Goal: Task Accomplishment & Management: Complete application form

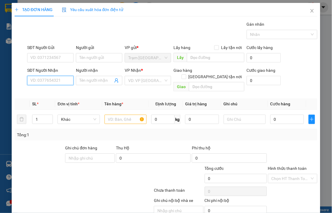
click at [67, 81] on input "SĐT Người Nhận" at bounding box center [50, 80] width 46 height 9
click at [62, 78] on input "2992" at bounding box center [50, 80] width 46 height 9
click at [56, 92] on div "0384332992 - THUYỀN" at bounding box center [51, 92] width 42 height 6
type input "0384332992"
type input "THUYỀN"
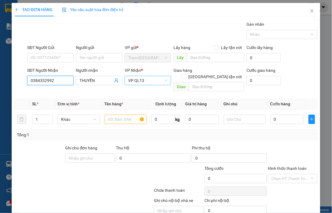
click at [142, 83] on span "VP QL13" at bounding box center [147, 80] width 39 height 9
type input "0384332992"
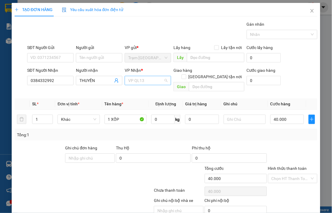
type input "40.000"
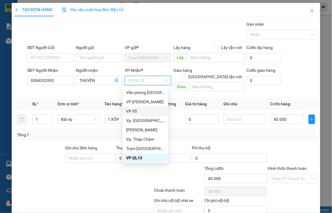
click at [128, 110] on div "VP 95" at bounding box center [145, 111] width 39 height 6
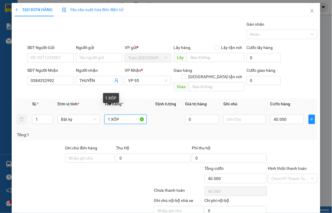
drag, startPoint x: 110, startPoint y: 114, endPoint x: 148, endPoint y: 103, distance: 39.8
click at [144, 110] on td "1 XỐP" at bounding box center [125, 120] width 47 height 20
type input "1 THÙNG GỖ"
click at [287, 158] on div at bounding box center [292, 155] width 51 height 20
click at [278, 166] on label "Hình thức thanh toán" at bounding box center [287, 168] width 39 height 5
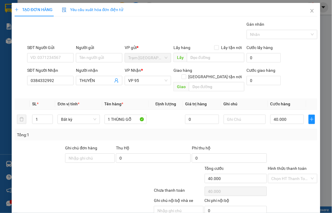
click at [278, 174] on input "Hình thức thanh toán" at bounding box center [290, 178] width 39 height 9
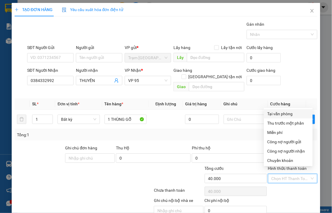
click at [273, 115] on div "Tại văn phòng" at bounding box center [288, 114] width 42 height 6
type input "0"
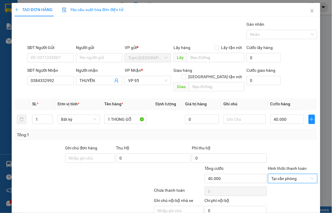
scroll to position [21, 0]
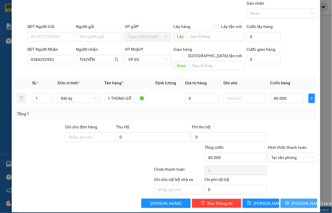
click at [291, 200] on span "[PERSON_NAME] và In" at bounding box center [311, 203] width 41 height 6
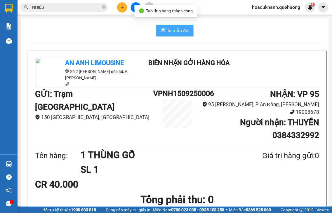
click at [170, 33] on span "In mẫu A5" at bounding box center [178, 30] width 21 height 7
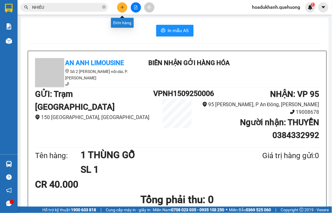
click at [124, 8] on icon "plus" at bounding box center [122, 7] width 4 height 4
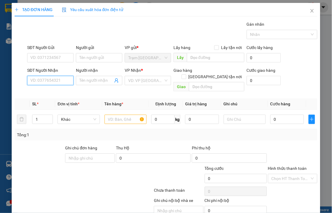
click at [54, 79] on input "SĐT Người Nhận" at bounding box center [50, 80] width 46 height 9
click at [64, 78] on input "0334" at bounding box center [50, 80] width 46 height 9
drag, startPoint x: 51, startPoint y: 79, endPoint x: 0, endPoint y: 80, distance: 50.8
click at [0, 80] on div "TẠO ĐƠN HÀNG Yêu cầu xuất hóa đơn điện tử Transit Pickup Surcharge Ids Transit …" at bounding box center [166, 106] width 332 height 213
type input "0902770334"
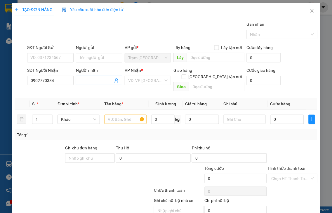
click at [98, 77] on input "Người nhận" at bounding box center [96, 80] width 34 height 6
type input "THẠCH BÙI"
click at [145, 83] on input "search" at bounding box center [145, 80] width 35 height 9
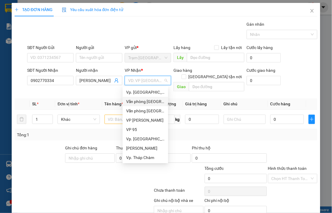
type input "Q"
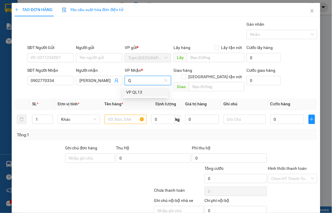
drag, startPoint x: 139, startPoint y: 91, endPoint x: 179, endPoint y: 88, distance: 40.1
click at [139, 91] on div "VP QL13" at bounding box center [145, 92] width 39 height 6
click at [112, 115] on input "text" at bounding box center [125, 119] width 42 height 9
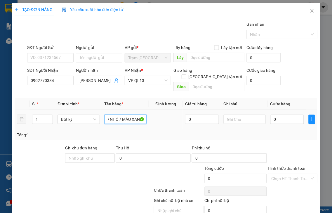
scroll to position [0, 23]
type input "1 BAO GẠO NHỎ / MÀU XANH"
click at [278, 115] on input "0" at bounding box center [287, 119] width 34 height 9
type input "3"
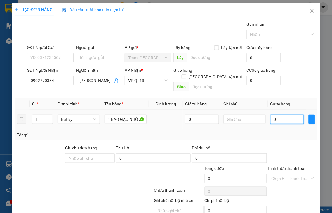
type input "3"
type input "30"
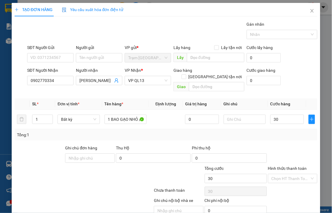
click at [279, 166] on label "Hình thức thanh toán" at bounding box center [287, 168] width 39 height 5
click at [279, 174] on input "Hình thức thanh toán" at bounding box center [290, 178] width 39 height 9
type input "30.000"
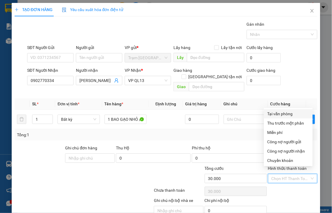
click at [279, 111] on div "Tại văn phòng" at bounding box center [288, 114] width 42 height 6
type input "0"
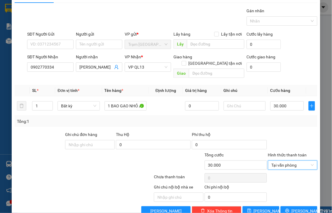
scroll to position [21, 0]
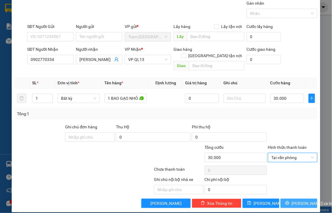
click at [291, 200] on span "[PERSON_NAME] và In" at bounding box center [311, 203] width 41 height 6
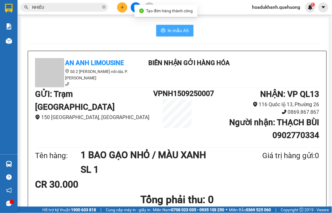
click at [171, 29] on span "In mẫu A5" at bounding box center [178, 30] width 21 height 7
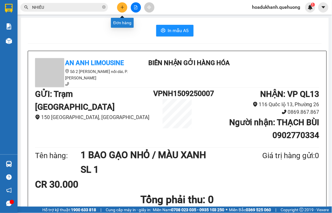
click at [122, 8] on icon "plus" at bounding box center [122, 7] width 4 height 4
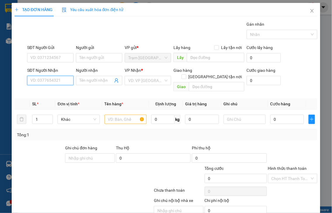
click at [55, 81] on input "SĐT Người Nhận" at bounding box center [50, 80] width 46 height 9
click at [55, 81] on input "4900" at bounding box center [50, 80] width 46 height 9
click at [57, 91] on div "0377734900 - XUYÊN" at bounding box center [49, 92] width 39 height 6
type input "0377734900"
type input "XUYÊN"
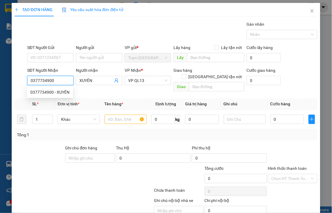
type input "80.000"
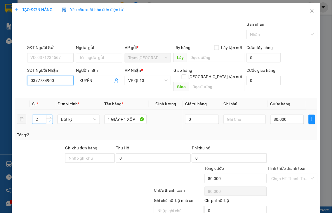
type input "0377734900"
type input "1"
click at [49, 120] on icon "down" at bounding box center [50, 121] width 2 height 2
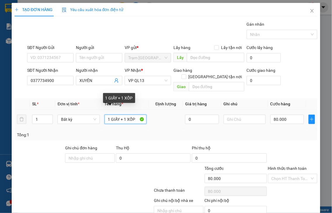
drag, startPoint x: 122, startPoint y: 112, endPoint x: 0, endPoint y: 98, distance: 122.5
click at [0, 103] on div "TẠO ĐƠN HÀNG Yêu cầu xuất hóa đơn điện tử Transit Pickup Surcharge Ids Transit …" at bounding box center [166, 106] width 332 height 213
type input "0"
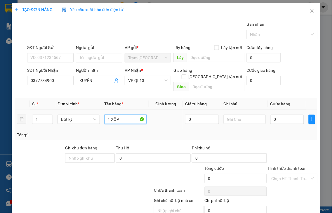
type input "1 XỐP"
click at [276, 118] on div "0" at bounding box center [287, 119] width 34 height 12
click at [276, 116] on input "0" at bounding box center [287, 119] width 34 height 9
type input "4"
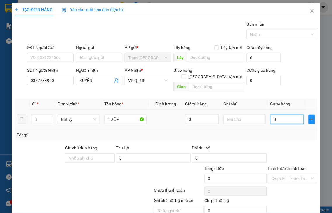
type input "4"
type input "40"
type input "40.000"
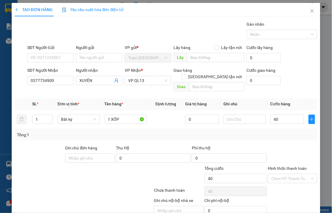
type input "40.000"
click at [293, 166] on label "Hình thức thanh toán" at bounding box center [287, 168] width 39 height 5
click at [293, 174] on input "Hình thức thanh toán" at bounding box center [290, 178] width 39 height 9
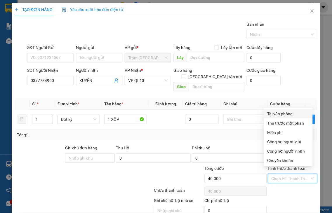
click at [284, 115] on div "Tại văn phòng" at bounding box center [288, 114] width 42 height 6
type input "0"
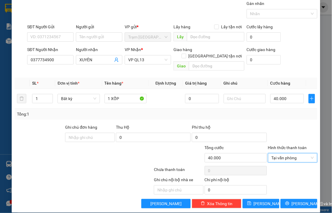
scroll to position [21, 0]
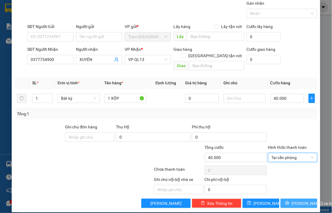
click at [294, 200] on span "[PERSON_NAME] và In" at bounding box center [311, 203] width 41 height 6
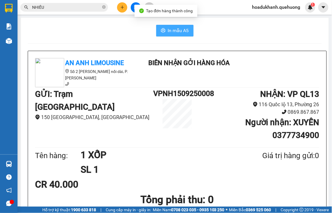
click at [179, 30] on span "In mẫu A5" at bounding box center [178, 30] width 21 height 7
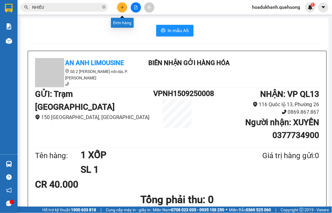
click at [124, 8] on icon "plus" at bounding box center [122, 7] width 4 height 4
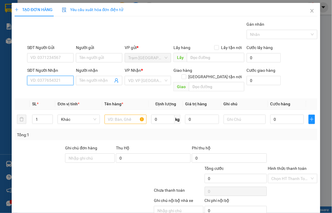
click at [58, 81] on input "SĐT Người Nhận" at bounding box center [50, 80] width 46 height 9
click at [58, 81] on input "3107" at bounding box center [50, 80] width 46 height 9
drag, startPoint x: 58, startPoint y: 81, endPoint x: 5, endPoint y: 77, distance: 53.0
click at [5, 77] on div "TẠO ĐƠN HÀNG Yêu cầu xuất hóa đơn điện tử Transit Pickup Surcharge Ids Transit …" at bounding box center [166, 106] width 332 height 213
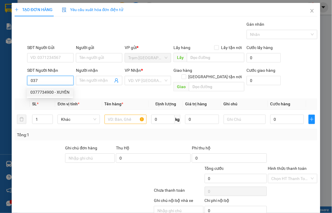
drag, startPoint x: 55, startPoint y: 81, endPoint x: 10, endPoint y: 81, distance: 45.5
click at [13, 81] on div "TẠO ĐƠN HÀNG Yêu cầu xuất hóa đơn điện tử Transit Pickup Surcharge Ids Transit …" at bounding box center [166, 118] width 308 height 230
type input "0037"
click at [47, 77] on input "0037" at bounding box center [50, 80] width 46 height 9
drag, startPoint x: 40, startPoint y: 78, endPoint x: 0, endPoint y: 78, distance: 39.7
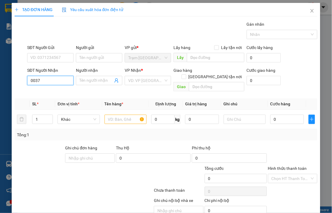
click at [0, 77] on div "TẠO ĐƠN HÀNG Yêu cầu xuất hóa đơn điện tử Transit Pickup Surcharge Ids Transit …" at bounding box center [166, 106] width 332 height 213
click at [38, 57] on input "SĐT Người Gửi" at bounding box center [50, 57] width 46 height 9
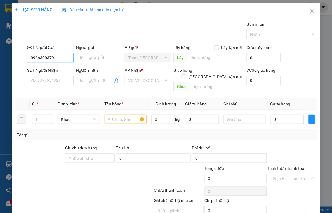
type input "0966300379"
click at [84, 55] on input "Người gửi" at bounding box center [99, 57] width 46 height 9
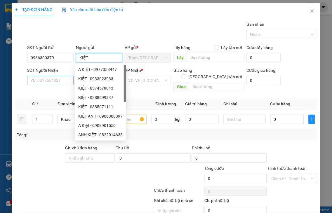
type input "KIỆT"
drag, startPoint x: 52, startPoint y: 79, endPoint x: 56, endPoint y: 74, distance: 6.7
click at [53, 79] on input "SĐT Người Nhận" at bounding box center [50, 80] width 46 height 9
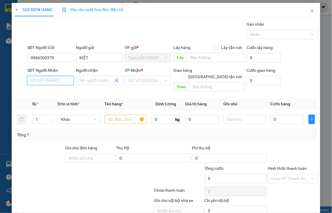
click at [60, 79] on input "SĐT Người Nhận" at bounding box center [50, 80] width 46 height 9
type input "0333313107"
click at [95, 82] on input "Người nhận" at bounding box center [96, 80] width 34 height 6
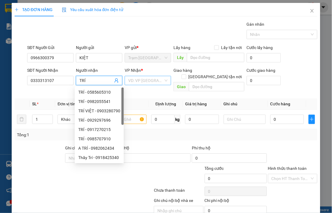
type input "TRÍ"
click at [131, 83] on input "search" at bounding box center [145, 80] width 35 height 9
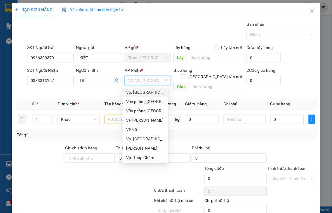
type input "Q"
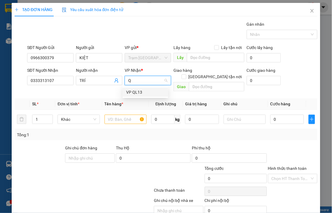
click at [135, 91] on div "VP QL13" at bounding box center [145, 92] width 39 height 6
click at [113, 115] on input "text" at bounding box center [125, 119] width 42 height 9
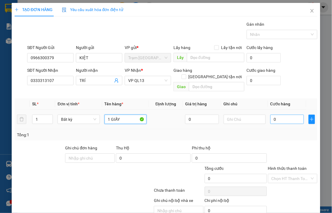
type input "1 GIẤY"
click at [287, 115] on input "0" at bounding box center [287, 119] width 34 height 9
type input "5"
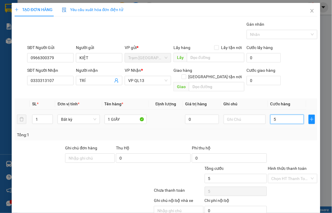
type input "50"
type input "50.000"
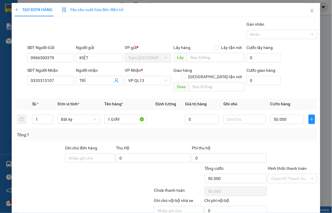
drag, startPoint x: 286, startPoint y: 161, endPoint x: 279, endPoint y: 138, distance: 24.2
click at [286, 166] on label "Hình thức thanh toán" at bounding box center [287, 168] width 39 height 5
click at [286, 174] on input "Hình thức thanh toán" at bounding box center [290, 178] width 39 height 9
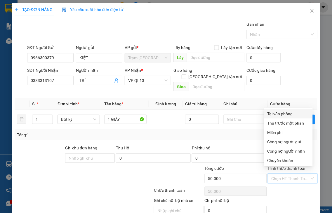
click at [277, 114] on div "Tại văn phòng" at bounding box center [288, 114] width 42 height 6
type input "0"
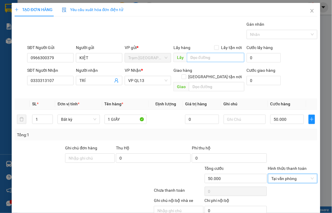
drag, startPoint x: 292, startPoint y: 194, endPoint x: 200, endPoint y: 34, distance: 184.6
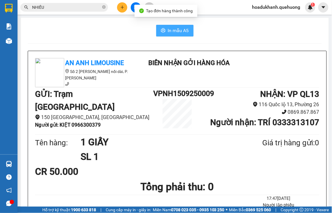
click at [178, 29] on span "In mẫu A5" at bounding box center [178, 30] width 21 height 7
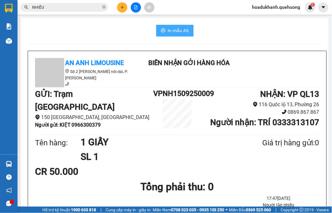
click at [179, 29] on span "In mẫu A5" at bounding box center [178, 30] width 21 height 7
click at [120, 5] on icon "plus" at bounding box center [122, 7] width 4 height 4
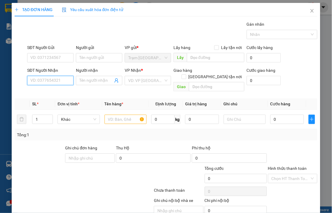
click at [37, 79] on input "SĐT Người Nhận" at bounding box center [50, 80] width 46 height 9
click at [59, 80] on input "0966687521" at bounding box center [50, 80] width 46 height 9
click at [58, 80] on input "0966687521" at bounding box center [50, 80] width 46 height 9
click at [59, 81] on input "0966687521" at bounding box center [50, 80] width 46 height 9
click at [59, 81] on input "096668752" at bounding box center [50, 80] width 46 height 9
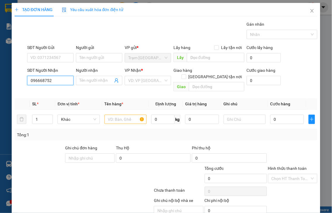
click at [59, 81] on input "096668752" at bounding box center [50, 80] width 46 height 9
drag, startPoint x: 63, startPoint y: 83, endPoint x: 0, endPoint y: 99, distance: 65.0
click at [0, 99] on div "TẠO ĐƠN HÀNG Yêu cầu xuất hóa đơn điện tử Transit Pickup Surcharge Ids Transit …" at bounding box center [166, 106] width 332 height 213
type input "0966687521"
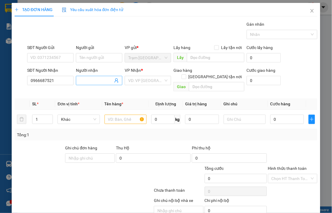
click at [95, 83] on input "Người nhận" at bounding box center [96, 80] width 34 height 6
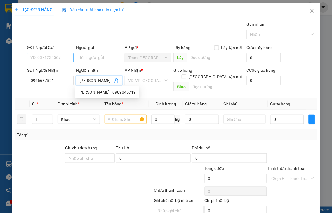
type input "MINH HƯƠNG"
click at [37, 57] on input "SĐT Người Gửi" at bounding box center [50, 57] width 46 height 9
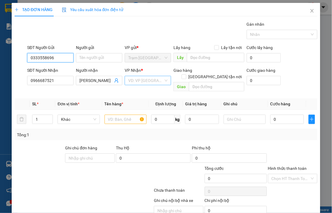
type input "0333558696"
click at [129, 82] on input "search" at bounding box center [145, 80] width 35 height 9
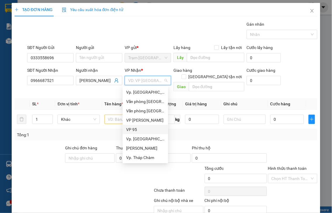
click at [130, 131] on div "VP 95" at bounding box center [145, 129] width 39 height 6
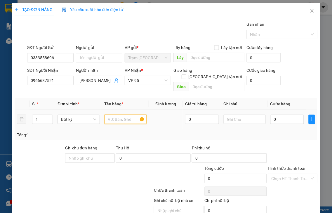
click at [112, 115] on input "text" at bounding box center [125, 119] width 42 height 9
type input "1 GIẤY"
click at [290, 115] on input "0" at bounding box center [287, 119] width 34 height 9
type input "3"
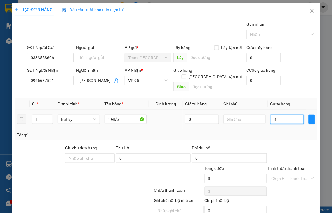
type input "3"
type input "30"
type input "30.000"
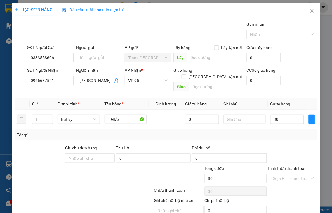
type input "30.000"
click at [280, 166] on label "Hình thức thanh toán" at bounding box center [287, 168] width 39 height 5
click at [280, 174] on input "Hình thức thanh toán" at bounding box center [290, 178] width 39 height 9
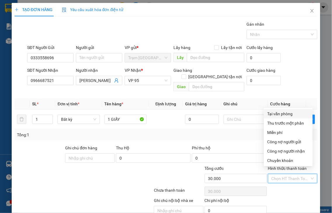
click at [280, 113] on div "Tại văn phòng" at bounding box center [288, 114] width 42 height 6
type input "0"
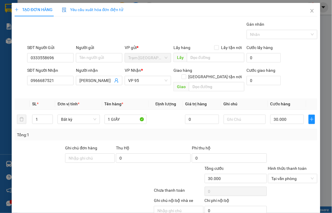
drag, startPoint x: 305, startPoint y: 194, endPoint x: 208, endPoint y: 9, distance: 208.9
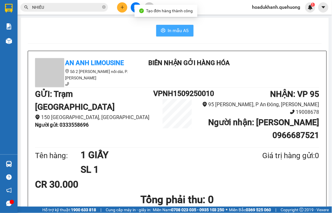
click at [179, 31] on span "In mẫu A5" at bounding box center [178, 30] width 21 height 7
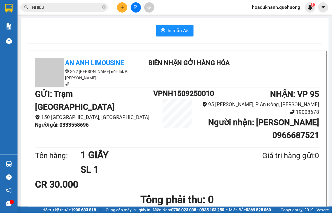
click at [121, 6] on icon "plus" at bounding box center [122, 7] width 4 height 4
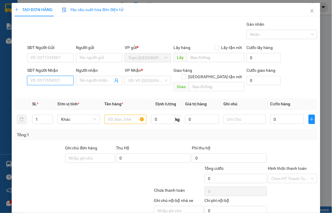
click at [62, 81] on input "SĐT Người Nhận" at bounding box center [50, 80] width 46 height 9
click at [61, 80] on input "5540" at bounding box center [50, 80] width 46 height 9
click at [57, 91] on div "0934995540 - THIÊN" at bounding box center [49, 92] width 39 height 6
type input "0934995540"
type input "THIÊN"
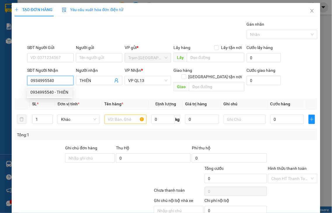
type input "70.000"
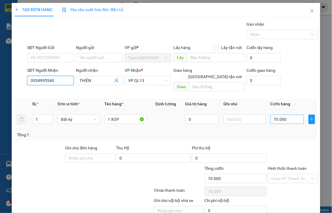
type input "0934995540"
click at [285, 115] on input "70.000" at bounding box center [287, 119] width 34 height 9
type input "5"
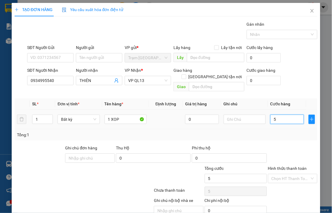
type input "50"
type input "50.000"
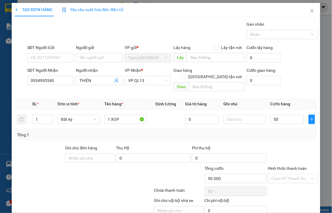
type input "50.000"
click at [282, 166] on label "Hình thức thanh toán" at bounding box center [287, 168] width 39 height 5
click at [282, 174] on input "Hình thức thanh toán" at bounding box center [290, 178] width 39 height 9
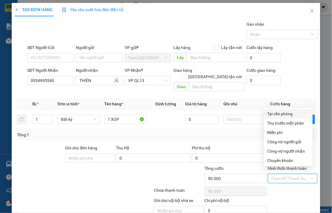
click at [289, 113] on div "Tại văn phòng" at bounding box center [288, 114] width 42 height 6
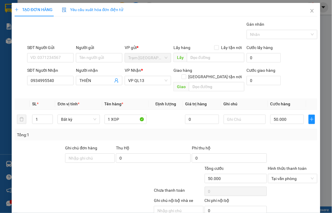
drag, startPoint x: 289, startPoint y: 197, endPoint x: 289, endPoint y: 189, distance: 7.9
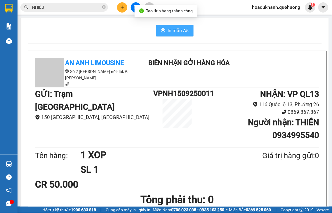
click at [177, 29] on span "In mẫu A5" at bounding box center [178, 30] width 21 height 7
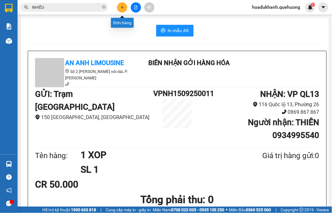
click at [121, 9] on icon "plus" at bounding box center [122, 7] width 4 height 4
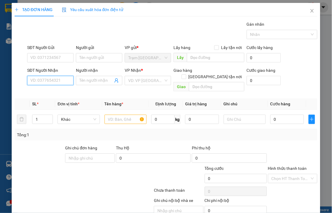
click at [61, 80] on input "SĐT Người Nhận" at bounding box center [50, 80] width 46 height 9
click at [62, 80] on input "9490" at bounding box center [50, 80] width 46 height 9
click at [56, 91] on div "0936489490 - THƯ" at bounding box center [49, 92] width 39 height 6
type input "0936489490"
type input "THƯ"
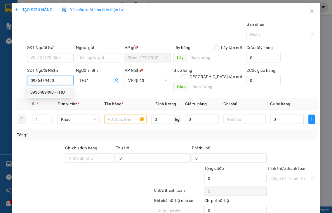
type input "50.000"
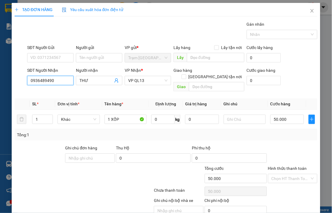
type input "0936489490"
click at [289, 166] on label "Hình thức thanh toán" at bounding box center [287, 168] width 39 height 5
click at [289, 174] on input "Hình thức thanh toán" at bounding box center [290, 178] width 39 height 9
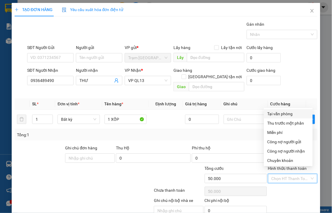
click at [284, 113] on div "Tại văn phòng" at bounding box center [288, 114] width 42 height 6
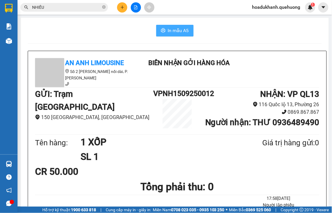
click at [184, 34] on span "In mẫu A5" at bounding box center [178, 30] width 21 height 7
click at [123, 8] on icon "plus" at bounding box center [122, 7] width 4 height 4
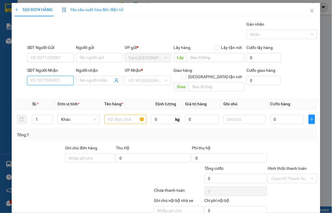
click at [62, 82] on input "SĐT Người Nhận" at bounding box center [50, 80] width 46 height 9
click at [61, 82] on input "9911" at bounding box center [50, 80] width 46 height 9
click at [60, 92] on div "0817849911 - TRANG" at bounding box center [50, 92] width 40 height 6
type input "0817849911"
type input "TRANG"
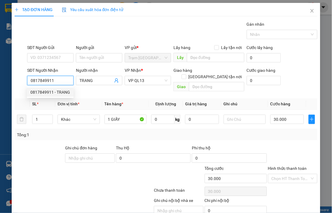
type input "30.000"
type input "0817849911"
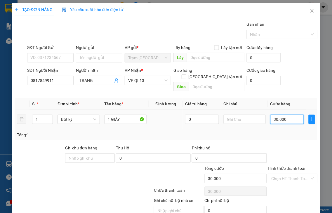
click at [287, 115] on input "30.000" at bounding box center [287, 119] width 34 height 9
click at [283, 166] on label "Hình thức thanh toán" at bounding box center [287, 168] width 39 height 5
click at [283, 174] on input "Hình thức thanh toán" at bounding box center [290, 178] width 39 height 9
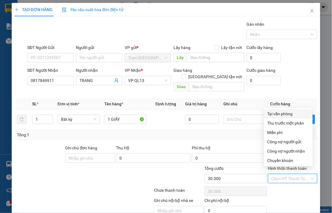
click at [288, 111] on div "Tại văn phòng" at bounding box center [288, 114] width 42 height 6
type input "0"
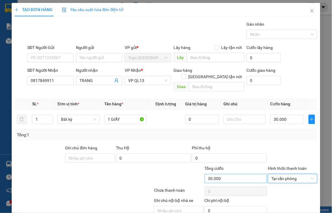
drag, startPoint x: 290, startPoint y: 197, endPoint x: 259, endPoint y: 148, distance: 58.5
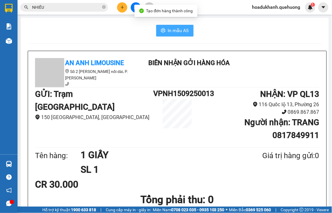
click at [183, 36] on button "In mẫu A5" at bounding box center [174, 31] width 37 height 12
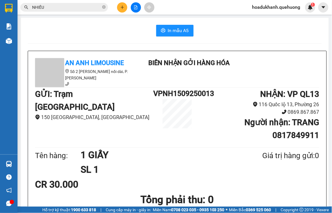
click at [125, 7] on button at bounding box center [122, 7] width 10 height 10
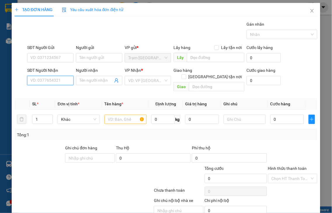
click at [60, 82] on input "SĐT Người Nhận" at bounding box center [50, 80] width 46 height 9
click at [66, 80] on input "0721" at bounding box center [50, 80] width 46 height 9
click at [58, 95] on div "0903350721 - NHIỄU" at bounding box center [49, 92] width 39 height 6
type input "0903350721"
type input "NHIỄU"
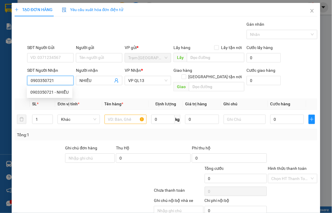
type input "120.000"
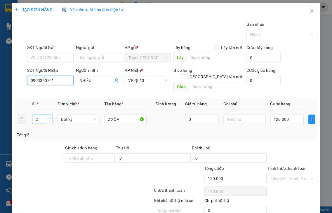
type input "0903350721"
click at [48, 120] on span "down" at bounding box center [50, 122] width 4 height 4
type input "1"
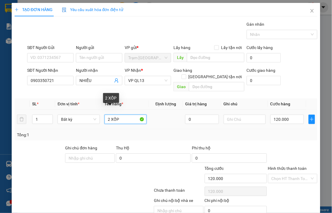
drag, startPoint x: 107, startPoint y: 114, endPoint x: 47, endPoint y: 127, distance: 62.0
click at [55, 124] on div "SL * Đơn vị tính * Tên hàng * Định lượng Giá trị hàng Ghi chú Cước hàng 1 Bất k…" at bounding box center [166, 119] width 303 height 42
type input "XỐP"
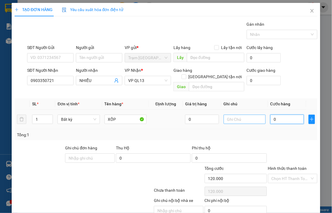
type input "0"
type input "7"
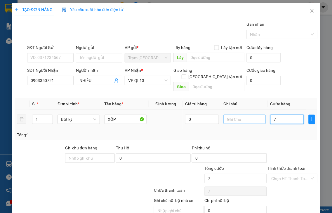
type input "70"
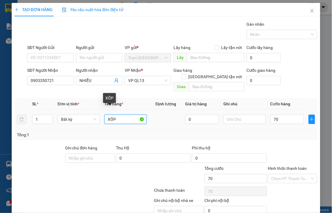
click at [107, 115] on input "XỐP" at bounding box center [125, 119] width 42 height 9
type input "70.000"
type input "1 XỐP"
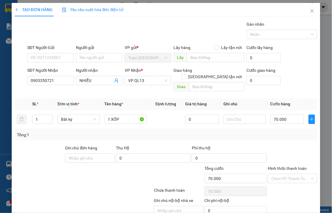
click at [277, 166] on label "Hình thức thanh toán" at bounding box center [287, 168] width 39 height 5
click at [277, 174] on input "Hình thức thanh toán" at bounding box center [290, 178] width 39 height 9
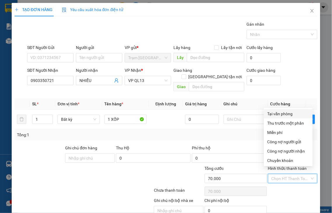
click at [271, 113] on div "Tại văn phòng" at bounding box center [288, 114] width 42 height 6
type input "0"
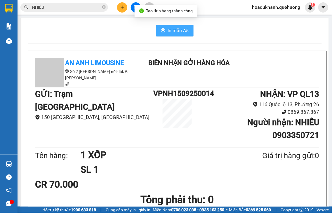
click at [179, 29] on span "In mẫu A5" at bounding box center [178, 30] width 21 height 7
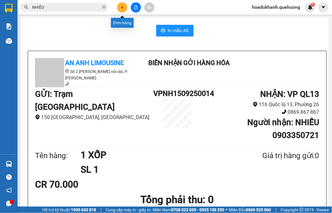
click at [120, 5] on icon "plus" at bounding box center [122, 7] width 4 height 4
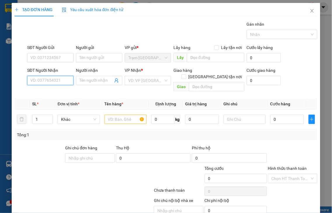
click at [65, 83] on input "SĐT Người Nhận" at bounding box center [50, 80] width 46 height 9
click at [65, 82] on input "4121" at bounding box center [50, 80] width 46 height 9
click at [54, 92] on div "0859874121 - PHÚ" at bounding box center [49, 92] width 39 height 6
type input "0859874121"
type input "PHÚ"
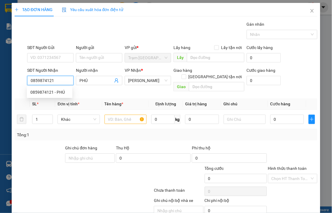
type input "200.000"
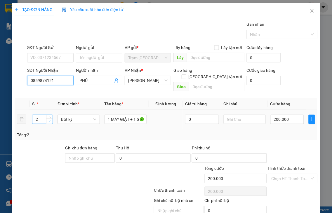
type input "0859874121"
type input "1"
click at [49, 120] on icon "down" at bounding box center [50, 121] width 2 height 2
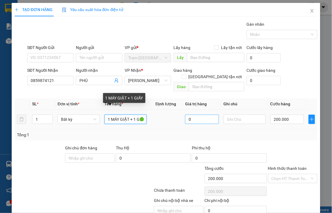
drag, startPoint x: 110, startPoint y: 113, endPoint x: 183, endPoint y: 109, distance: 72.8
click at [182, 110] on tr "1 Bất kỳ 1 MÁY GIẶT + 1 GIẤY 0 200.000" at bounding box center [166, 120] width 303 height 20
type input "1 D"
type input "0"
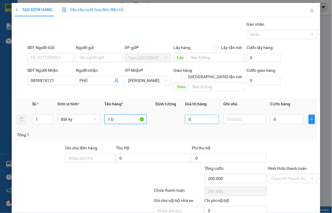
type input "0"
click at [161, 80] on span "[PERSON_NAME]" at bounding box center [147, 80] width 39 height 9
type input "1 ĐẠP ĐIỆN"
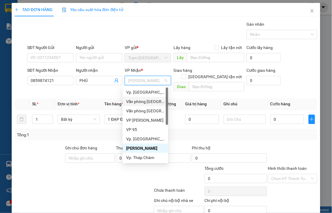
click at [145, 103] on div "Văn phòng [GEOGRAPHIC_DATA]" at bounding box center [145, 101] width 39 height 6
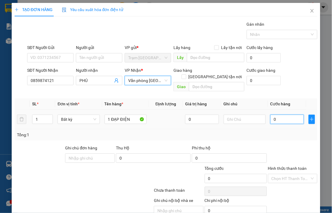
click at [277, 115] on input "0" at bounding box center [287, 119] width 34 height 9
type input "1"
type input "15"
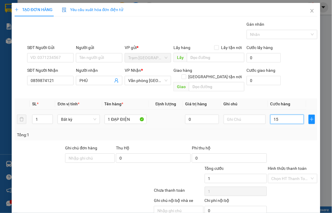
type input "15"
type input "150"
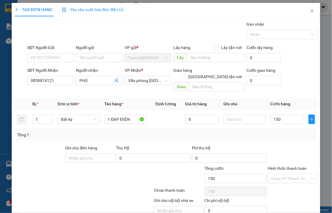
click at [282, 166] on label "Hình thức thanh toán" at bounding box center [287, 168] width 39 height 5
click at [282, 174] on input "Hình thức thanh toán" at bounding box center [290, 178] width 39 height 9
type input "150.000"
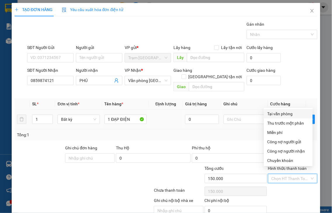
drag, startPoint x: 280, startPoint y: 116, endPoint x: 285, endPoint y: 106, distance: 11.1
click at [280, 115] on div "Tại văn phòng" at bounding box center [288, 114] width 42 height 6
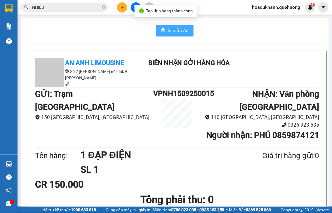
click at [179, 29] on span "In mẫu A5" at bounding box center [178, 30] width 21 height 7
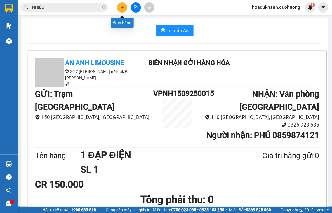
click at [122, 7] on icon "plus" at bounding box center [122, 7] width 0 height 3
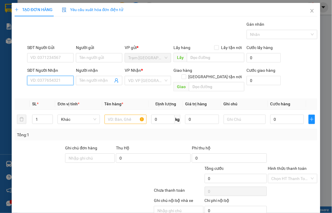
click at [53, 81] on input "SĐT Người Nhận" at bounding box center [50, 80] width 46 height 9
click at [42, 56] on input "SĐT Người Gửi" at bounding box center [50, 57] width 46 height 9
type input "0369099057"
click at [39, 85] on input "SĐT Người Nhận" at bounding box center [50, 80] width 46 height 9
click at [58, 78] on input "0792480950" at bounding box center [50, 80] width 46 height 9
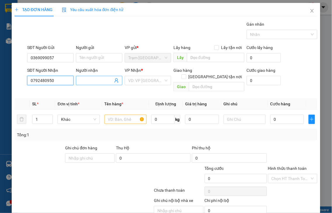
type input "0792480950"
click at [86, 83] on input "Người nhận" at bounding box center [96, 80] width 34 height 6
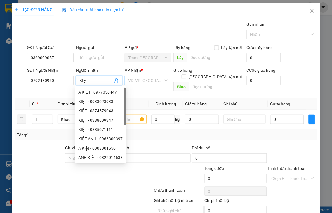
type input "KIỆT"
click at [150, 80] on input "search" at bounding box center [145, 80] width 35 height 9
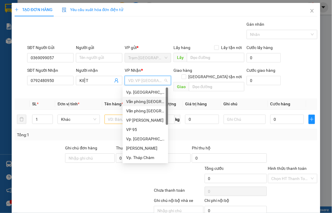
click at [142, 100] on div "Văn phòng [GEOGRAPHIC_DATA]" at bounding box center [145, 101] width 39 height 6
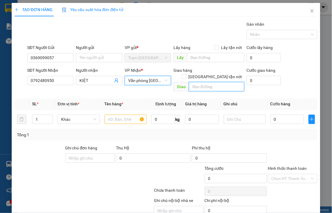
click at [194, 83] on input "text" at bounding box center [216, 86] width 55 height 9
drag, startPoint x: 198, startPoint y: 79, endPoint x: 156, endPoint y: 85, distance: 43.0
click at [156, 85] on div "SĐT Người Nhận 0792480950 Người nhận KIỆT VP Nhận * Văn phòng Tân Phú Giao hàng…" at bounding box center [172, 80] width 292 height 27
type input "NHỜ SHIP"
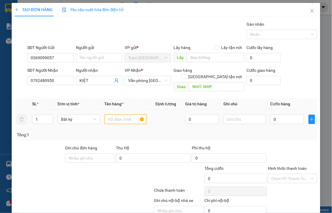
click at [127, 115] on input "text" at bounding box center [125, 119] width 42 height 9
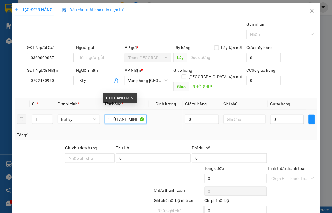
click at [121, 115] on input "1 TỦ LANH MINI" at bounding box center [125, 119] width 42 height 9
drag, startPoint x: 127, startPoint y: 112, endPoint x: 116, endPoint y: 114, distance: 11.2
click at [116, 115] on input "1 TỦ LANH MINI" at bounding box center [125, 119] width 42 height 9
type input "1 TỦ LẠNH MINI"
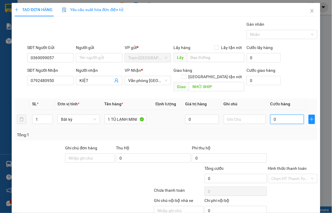
click at [278, 115] on input "0" at bounding box center [287, 119] width 34 height 9
type input "1"
type input "15"
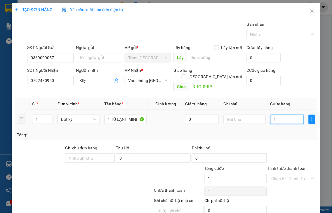
type input "15"
type input "150"
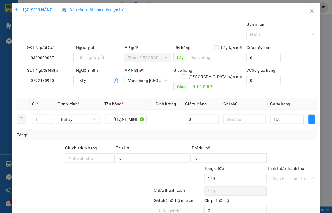
type input "150.000"
click at [281, 166] on label "Hình thức thanh toán" at bounding box center [287, 168] width 39 height 5
click at [281, 174] on input "Hình thức thanh toán" at bounding box center [290, 178] width 39 height 9
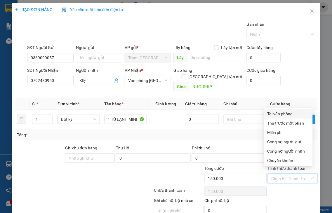
click at [279, 113] on div "Tại văn phòng" at bounding box center [288, 114] width 42 height 6
type input "0"
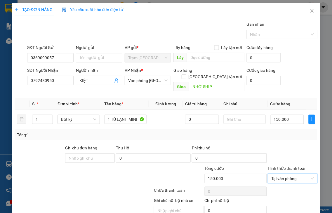
drag, startPoint x: 286, startPoint y: 196, endPoint x: 267, endPoint y: 142, distance: 57.9
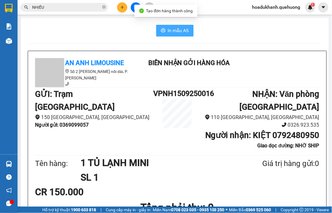
click at [182, 30] on span "In mẫu A5" at bounding box center [178, 30] width 21 height 7
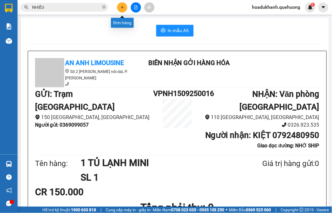
click at [124, 10] on button at bounding box center [122, 7] width 10 height 10
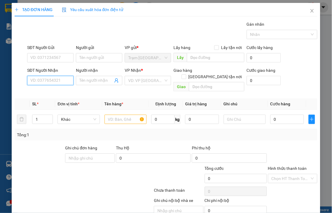
click at [62, 81] on input "SĐT Người Nhận" at bounding box center [50, 80] width 46 height 9
click at [62, 81] on input "8787" at bounding box center [50, 80] width 46 height 9
click at [62, 92] on div "0948128787 - HÒA" at bounding box center [51, 92] width 42 height 6
type input "0948128787"
type input "HÒA"
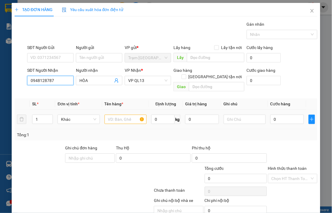
type input "60.000"
type input "0948128787"
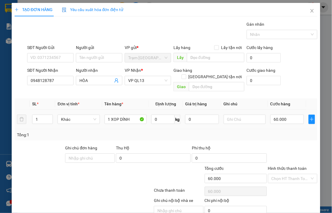
click at [50, 116] on icon "up" at bounding box center [50, 117] width 2 height 2
type input "2"
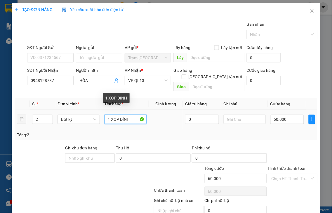
drag, startPoint x: 105, startPoint y: 113, endPoint x: 150, endPoint y: 111, distance: 45.0
click at [150, 111] on tr "2 Bất kỳ 1 XOP DÍNH 0 60.000" at bounding box center [166, 120] width 303 height 20
type input "0"
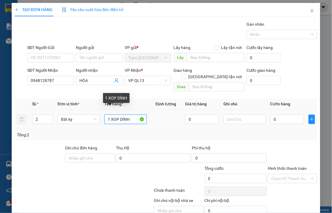
drag, startPoint x: 105, startPoint y: 113, endPoint x: 151, endPoint y: 114, distance: 45.2
click at [150, 114] on tr "2 Bất kỳ 1 XOP DÍNH 0 0" at bounding box center [166, 120] width 303 height 20
type input "2 BAO"
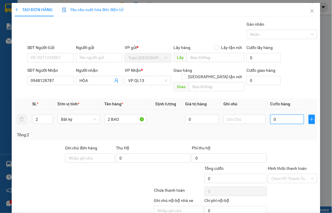
click at [277, 115] on input "0" at bounding box center [287, 119] width 34 height 9
type input "9"
type input "90"
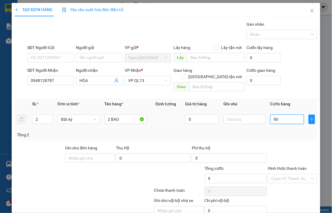
type input "90"
type input "90.000"
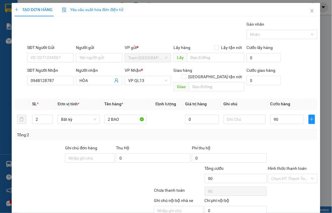
type input "90.000"
click at [284, 166] on label "Hình thức thanh toán" at bounding box center [287, 168] width 39 height 5
click at [284, 174] on input "Hình thức thanh toán" at bounding box center [290, 178] width 39 height 9
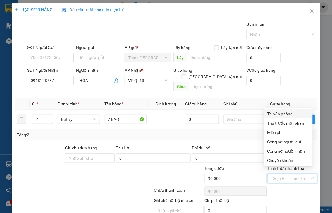
click at [273, 114] on div "Tại văn phòng" at bounding box center [288, 114] width 42 height 6
type input "0"
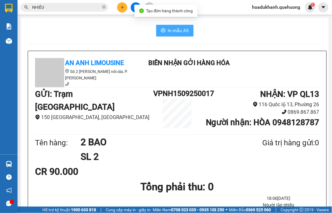
click at [168, 31] on span "In mẫu A5" at bounding box center [178, 30] width 21 height 7
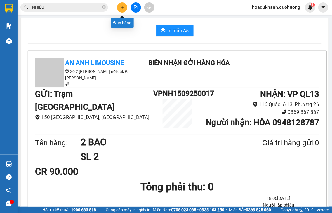
click at [121, 8] on icon "plus" at bounding box center [122, 7] width 4 height 4
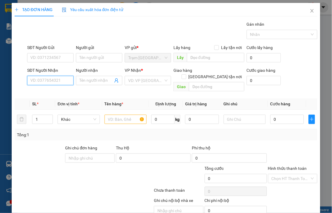
click at [53, 79] on input "SĐT Người Nhận" at bounding box center [50, 80] width 46 height 9
click at [53, 79] on input "2877" at bounding box center [50, 80] width 46 height 9
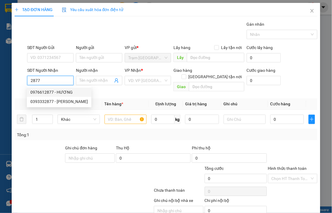
click at [51, 92] on div "0976612877 - HƯƠNG" at bounding box center [58, 92] width 57 height 6
type input "0976612877"
type input "HƯƠNG"
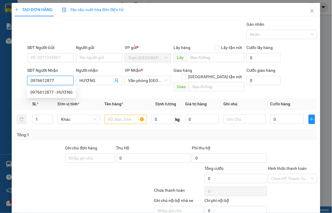
type input "50.000"
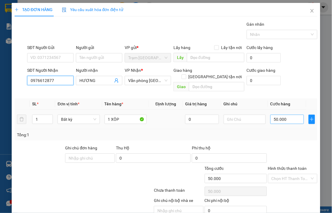
type input "0976612877"
click at [286, 115] on input "50.000" at bounding box center [287, 119] width 34 height 9
type input "6"
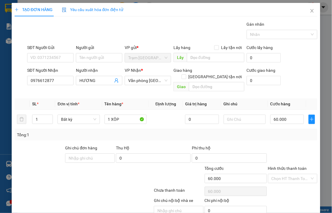
click at [285, 166] on label "Hình thức thanh toán" at bounding box center [287, 168] width 39 height 5
click at [285, 174] on input "Hình thức thanh toán" at bounding box center [290, 178] width 39 height 9
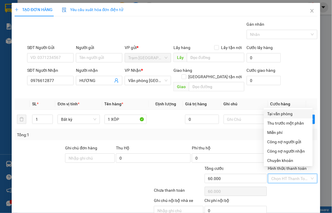
click at [280, 112] on div "Tại văn phòng" at bounding box center [288, 114] width 42 height 6
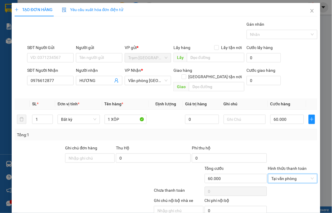
drag, startPoint x: 289, startPoint y: 198, endPoint x: 287, endPoint y: 188, distance: 9.9
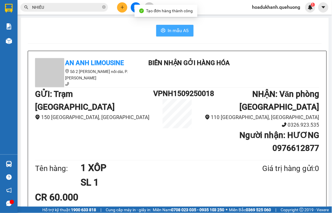
click at [187, 28] on button "In mẫu A5" at bounding box center [174, 31] width 37 height 12
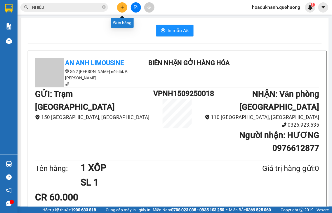
click at [123, 6] on icon "plus" at bounding box center [122, 7] width 4 height 4
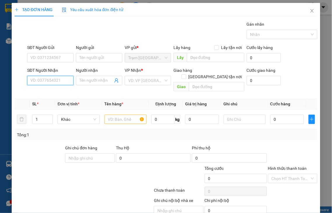
click at [64, 81] on input "SĐT Người Nhận" at bounding box center [50, 80] width 46 height 9
click at [63, 82] on input "7639" at bounding box center [50, 80] width 46 height 9
click at [63, 92] on div "0974277639 - CHỊ GÁI" at bounding box center [50, 92] width 41 height 6
type input "0974277639"
type input "CHỊ GÁI"
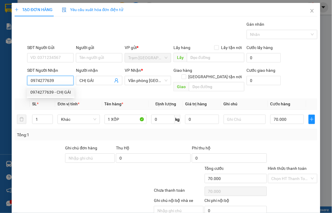
type input "70.000"
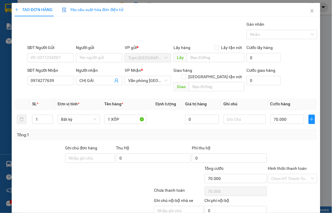
drag, startPoint x: 286, startPoint y: 163, endPoint x: 285, endPoint y: 159, distance: 4.2
click at [285, 166] on label "Hình thức thanh toán" at bounding box center [287, 168] width 39 height 5
click at [285, 174] on input "Hình thức thanh toán" at bounding box center [290, 178] width 39 height 9
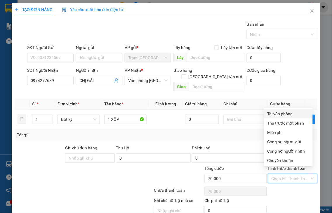
click at [278, 116] on div "Tại văn phòng" at bounding box center [288, 114] width 42 height 6
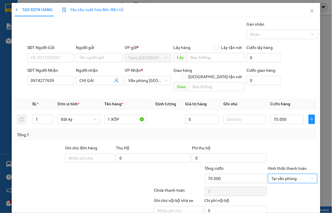
drag, startPoint x: 285, startPoint y: 200, endPoint x: 250, endPoint y: 79, distance: 125.8
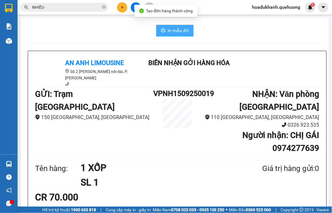
click at [168, 32] on span "In mẫu A5" at bounding box center [178, 30] width 21 height 7
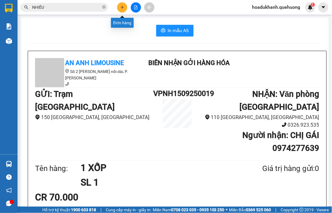
click at [123, 10] on button at bounding box center [122, 7] width 10 height 10
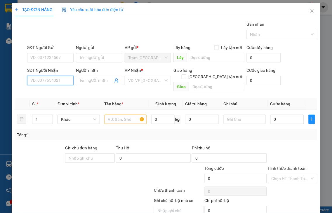
click at [50, 80] on input "SĐT Người Nhận" at bounding box center [50, 80] width 46 height 9
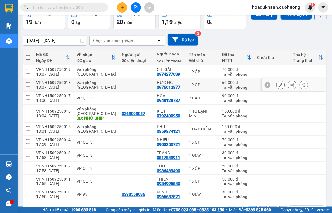
scroll to position [60, 0]
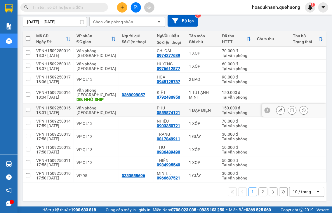
click at [278, 111] on icon at bounding box center [280, 110] width 4 height 4
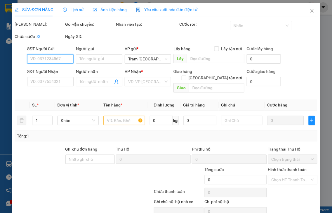
type input "0859874121"
type input "PHÚ"
type input "150.000"
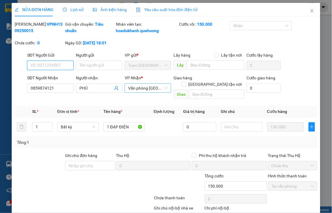
click at [165, 92] on div "Văn phòng Tân Phú" at bounding box center [148, 87] width 46 height 9
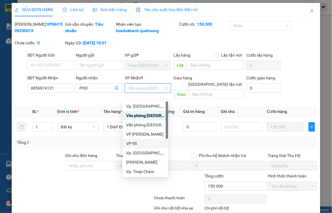
click at [132, 142] on div "VP 95" at bounding box center [145, 143] width 39 height 6
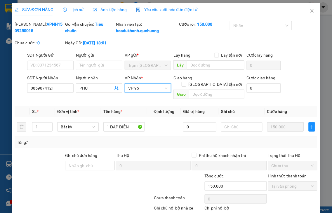
scroll to position [35, 0]
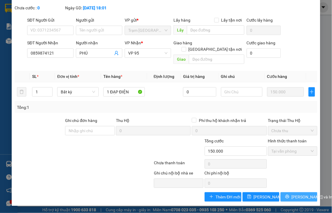
click at [299, 195] on span "[PERSON_NAME] và In" at bounding box center [311, 197] width 41 height 6
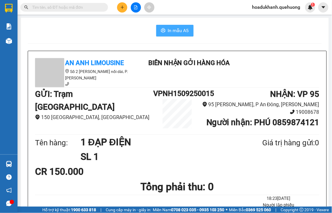
click at [182, 36] on button "In mẫu A5" at bounding box center [174, 31] width 37 height 12
click at [123, 6] on icon "plus" at bounding box center [122, 7] width 4 height 4
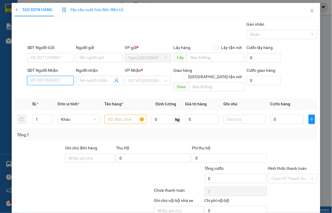
click at [57, 81] on input "SĐT Người Nhận" at bounding box center [50, 80] width 46 height 9
click at [57, 80] on input "2343" at bounding box center [50, 80] width 46 height 9
click at [54, 90] on div "0966642343 - DIỆU" at bounding box center [49, 92] width 39 height 6
type input "0966642343"
type input "DIỆU"
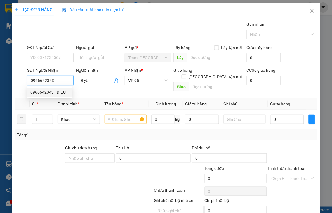
type input "30.000"
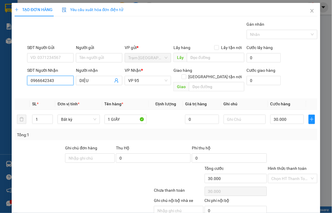
type input "0966642343"
click at [287, 166] on label "Hình thức thanh toán" at bounding box center [287, 168] width 39 height 5
click at [287, 174] on input "Hình thức thanh toán" at bounding box center [290, 178] width 39 height 9
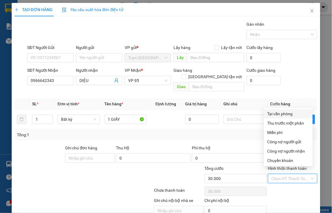
click at [276, 112] on div "Tại văn phòng" at bounding box center [288, 114] width 42 height 6
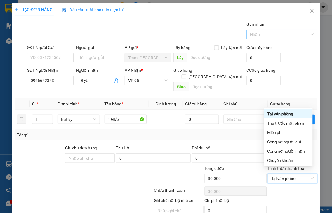
type input "0"
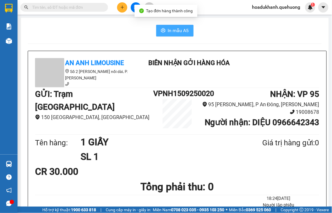
click at [168, 28] on span "In mẫu A5" at bounding box center [178, 30] width 21 height 7
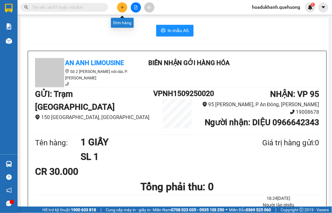
click at [119, 8] on button at bounding box center [122, 7] width 10 height 10
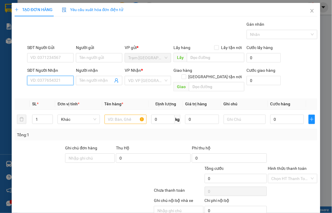
click at [54, 79] on input "SĐT Người Nhận" at bounding box center [50, 80] width 46 height 9
click at [54, 79] on input "3963" at bounding box center [50, 80] width 46 height 9
click at [53, 91] on div "0949933963 - MẾN" at bounding box center [49, 92] width 39 height 6
type input "0949933963"
type input "MẾN"
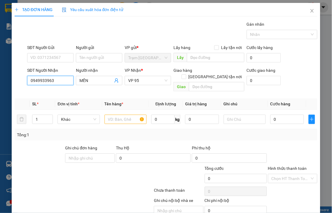
type input "150.000"
type input "0949933963"
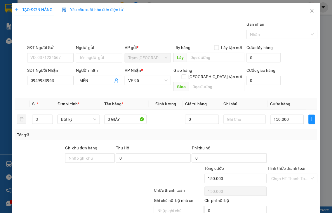
click at [278, 166] on label "Hình thức thanh toán" at bounding box center [287, 168] width 39 height 5
click at [278, 174] on input "Hình thức thanh toán" at bounding box center [290, 178] width 39 height 9
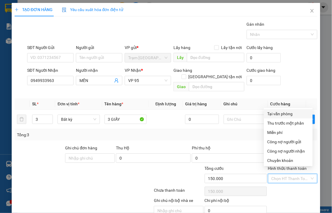
click at [274, 116] on div "Tại văn phòng" at bounding box center [288, 114] width 42 height 6
type input "0"
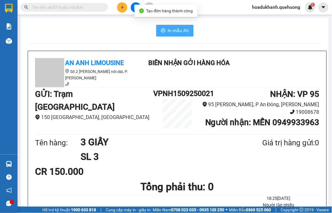
click at [171, 31] on span "In mẫu A5" at bounding box center [178, 30] width 21 height 7
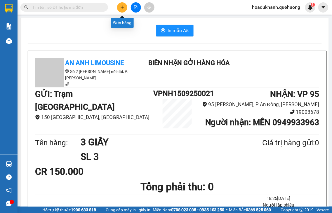
click at [119, 7] on button at bounding box center [122, 7] width 10 height 10
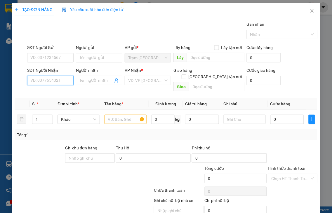
click at [51, 83] on input "SĐT Người Nhận" at bounding box center [50, 80] width 46 height 9
click at [52, 82] on input "0925" at bounding box center [50, 80] width 46 height 9
click at [52, 94] on div "0925153891 - TÁNH" at bounding box center [49, 92] width 39 height 6
type input "0925153891"
type input "TÁNH"
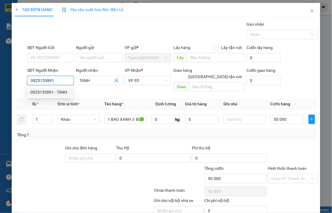
type input "50.000"
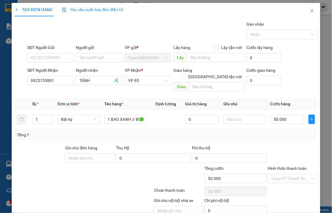
click at [295, 166] on label "Hình thức thanh toán" at bounding box center [287, 168] width 39 height 5
click at [295, 174] on input "Hình thức thanh toán" at bounding box center [290, 178] width 39 height 9
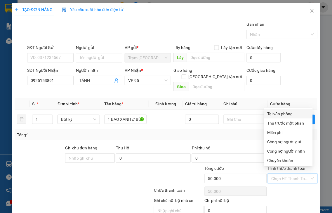
click at [285, 114] on div "Tại văn phòng" at bounding box center [288, 114] width 42 height 6
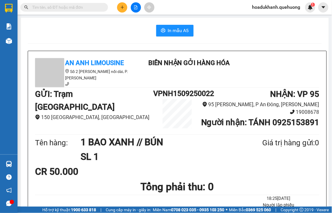
click at [121, 9] on icon "plus" at bounding box center [122, 7] width 4 height 4
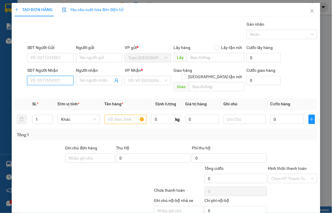
click at [53, 81] on input "SĐT Người Nhận" at bounding box center [50, 80] width 46 height 9
type input "0909266036"
click at [66, 92] on div "0909266036 - UYÊN" at bounding box center [49, 92] width 39 height 6
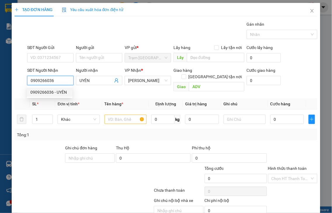
type input "UYÊN"
type input "ADV"
type input "40.000"
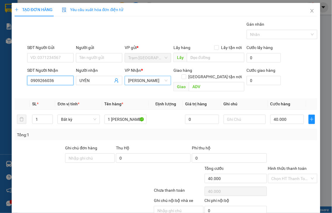
click at [139, 81] on span "[PERSON_NAME]" at bounding box center [147, 80] width 39 height 9
type input "0909266036"
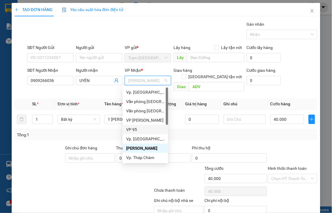
click at [132, 129] on div "VP 95" at bounding box center [145, 129] width 39 height 6
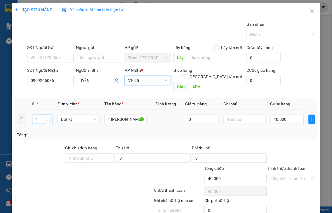
click at [49, 117] on icon "up" at bounding box center [50, 118] width 2 height 2
type input "2"
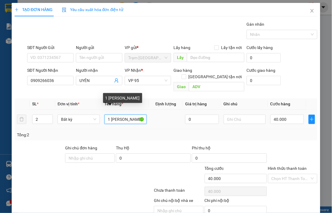
drag, startPoint x: 127, startPoint y: 112, endPoint x: 161, endPoint y: 112, distance: 34.1
click at [161, 112] on tr "2 Bất kỳ 1 GIAY DÍNH 0 40.000" at bounding box center [166, 120] width 303 height 20
type input "1 x"
type input "0"
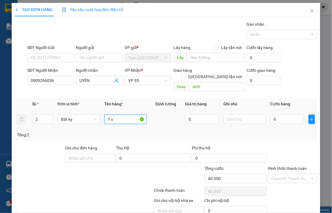
type input "1 xô"
type input "0"
type input "1 XỐP + 1 BỊ TÁO"
click at [280, 115] on input "0" at bounding box center [287, 119] width 34 height 9
type input "9"
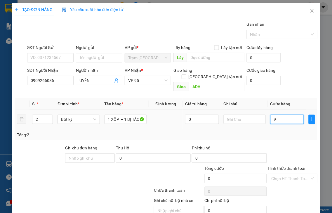
type input "9"
type input "90"
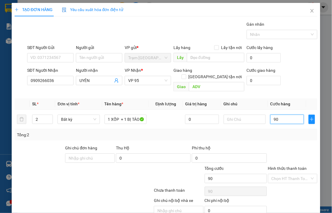
type input "90"
type input "90.000"
click at [288, 166] on label "Hình thức thanh toán" at bounding box center [287, 168] width 39 height 5
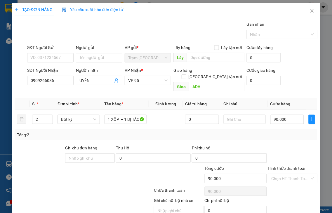
click at [288, 174] on input "Hình thức thanh toán" at bounding box center [290, 178] width 39 height 9
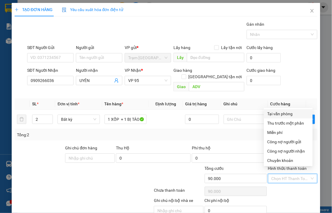
click at [284, 117] on div "Tại văn phòng" at bounding box center [288, 114] width 42 height 6
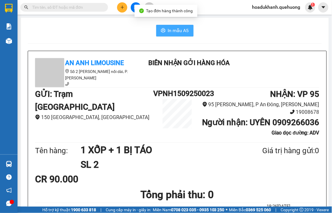
click at [171, 34] on span "In mẫu A5" at bounding box center [178, 30] width 21 height 7
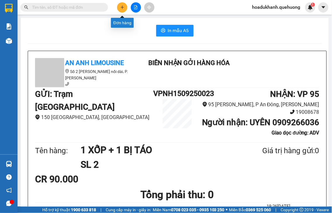
click at [122, 10] on button at bounding box center [122, 7] width 10 height 10
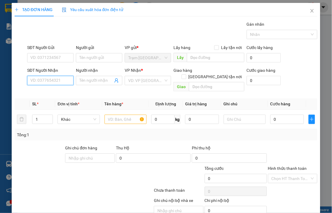
click at [50, 79] on input "SĐT Người Nhận" at bounding box center [50, 80] width 46 height 9
click at [60, 79] on input "3584" at bounding box center [50, 80] width 46 height 9
click at [56, 92] on div "0909713584 - TÈO GÔ" at bounding box center [50, 92] width 41 height 6
type input "0909713584"
type input "TÈO GÔ"
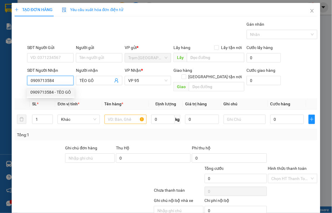
type input "30.000"
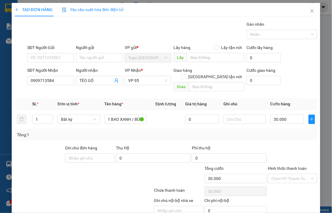
click at [288, 166] on label "Hình thức thanh toán" at bounding box center [287, 168] width 39 height 5
click at [288, 174] on input "Hình thức thanh toán" at bounding box center [290, 178] width 39 height 9
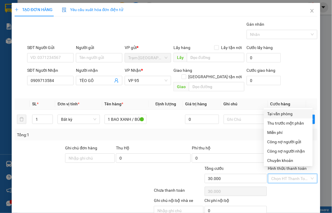
click at [285, 115] on div "Tại văn phòng" at bounding box center [288, 114] width 42 height 6
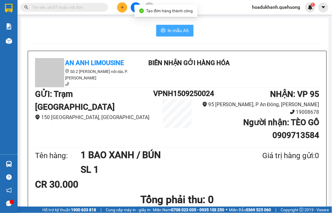
click at [170, 29] on span "In mẫu A5" at bounding box center [178, 30] width 21 height 7
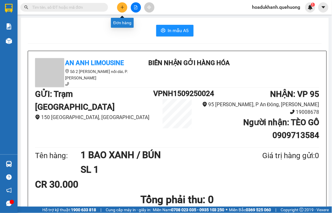
click at [124, 8] on icon "plus" at bounding box center [122, 7] width 4 height 4
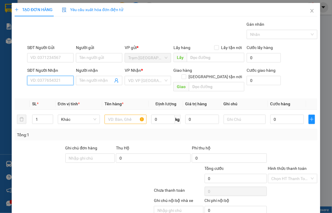
click at [54, 80] on input "SĐT Người Nhận" at bounding box center [50, 80] width 46 height 9
click at [54, 80] on input "2992" at bounding box center [50, 80] width 46 height 9
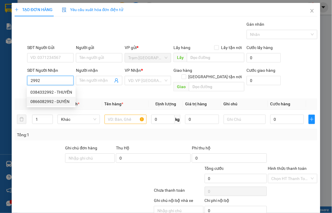
click at [49, 101] on div "0866082992 - DUYÊN" at bounding box center [51, 101] width 42 height 6
type input "0866082992"
type input "DUYÊN"
type input "30.000"
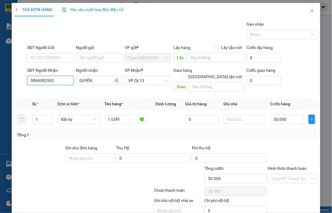
type input "0866082992"
click at [296, 157] on div at bounding box center [292, 155] width 51 height 20
click at [290, 166] on label "Hình thức thanh toán" at bounding box center [287, 168] width 39 height 5
click at [290, 174] on input "Hình thức thanh toán" at bounding box center [290, 178] width 39 height 9
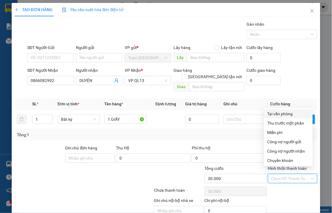
click at [279, 112] on div "Tại văn phòng" at bounding box center [288, 114] width 42 height 6
type input "0"
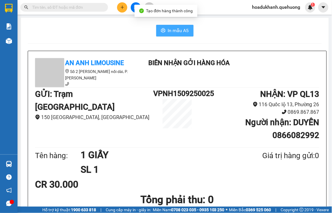
click at [177, 26] on button "In mẫu A5" at bounding box center [174, 31] width 37 height 12
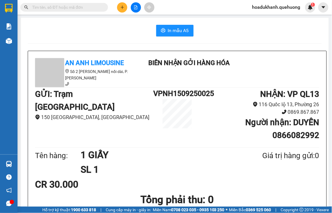
click at [124, 9] on button at bounding box center [122, 7] width 10 height 10
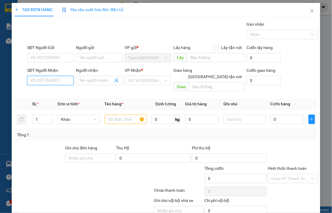
click at [65, 81] on input "SĐT Người Nhận" at bounding box center [50, 80] width 46 height 9
click at [63, 94] on div "0366803209 - THÁI LỆ" at bounding box center [58, 92] width 57 height 6
type input "0366803209"
type input "THÁI LỆ"
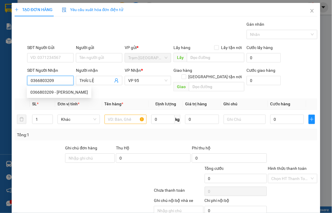
type input "30.000"
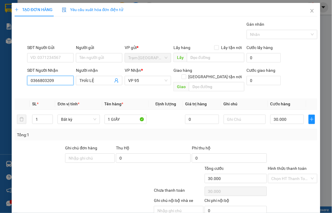
type input "0366803209"
click at [286, 166] on label "Hình thức thanh toán" at bounding box center [287, 168] width 39 height 5
click at [286, 174] on input "Hình thức thanh toán" at bounding box center [290, 178] width 39 height 9
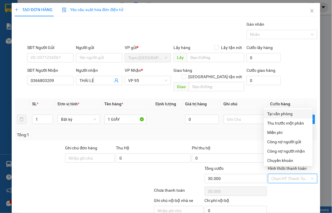
click at [284, 116] on div "Tại văn phòng" at bounding box center [288, 114] width 42 height 6
type input "0"
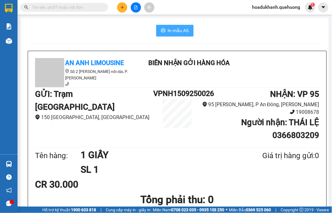
click at [173, 28] on span "In mẫu A5" at bounding box center [178, 30] width 21 height 7
click at [117, 8] on button at bounding box center [122, 7] width 10 height 10
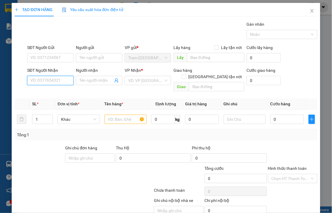
click at [65, 82] on input "SĐT Người Nhận" at bounding box center [50, 80] width 46 height 9
click at [65, 82] on input "7952" at bounding box center [50, 80] width 46 height 9
click at [64, 94] on div "0901877952 - HÀ THẢO" at bounding box center [58, 92] width 57 height 6
type input "0901877952"
type input "[PERSON_NAME]"
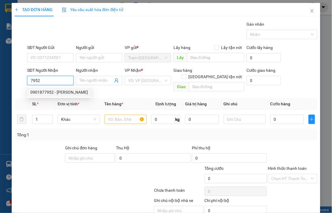
type input "ADV"
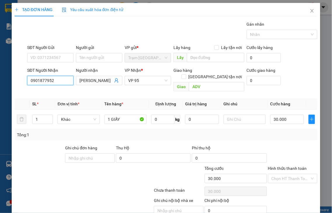
type input "30.000"
click at [285, 166] on label "Hình thức thanh toán" at bounding box center [287, 168] width 39 height 5
click at [285, 174] on input "Hình thức thanh toán" at bounding box center [290, 178] width 39 height 9
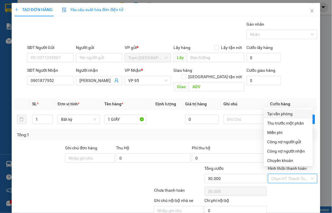
click at [285, 114] on div "Tại văn phòng" at bounding box center [288, 114] width 42 height 6
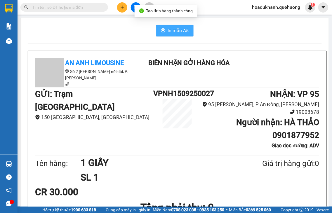
click at [183, 29] on span "In mẫu A5" at bounding box center [178, 30] width 21 height 7
click at [123, 6] on icon "plus" at bounding box center [122, 7] width 4 height 4
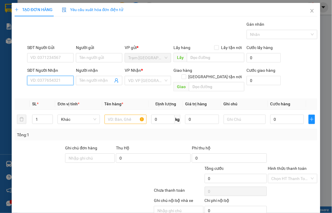
click at [60, 79] on input "SĐT Người Nhận" at bounding box center [50, 80] width 46 height 9
click at [60, 79] on input "6307" at bounding box center [50, 80] width 46 height 9
click at [59, 94] on div "0369306307 - CÔNG" at bounding box center [49, 92] width 39 height 6
type input "0369306307"
type input "CÔNG"
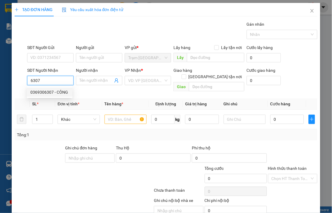
type input "ADV"
type input "40.000"
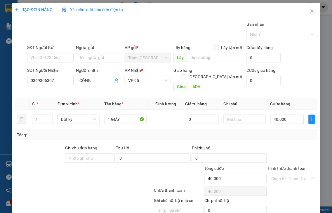
click at [269, 166] on label "Hình thức thanh toán" at bounding box center [287, 168] width 39 height 5
click at [271, 174] on input "Hình thức thanh toán" at bounding box center [290, 178] width 39 height 9
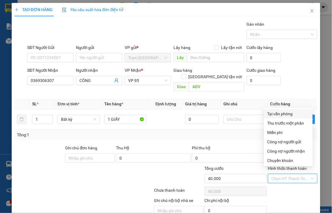
click at [276, 114] on div "Tại văn phòng" at bounding box center [288, 114] width 42 height 6
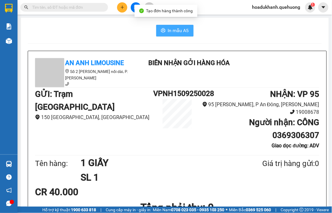
click at [169, 30] on span "In mẫu A5" at bounding box center [178, 30] width 21 height 7
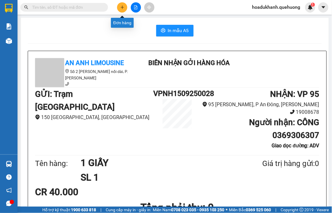
click at [120, 9] on icon "plus" at bounding box center [122, 7] width 4 height 4
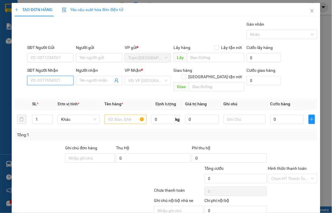
click at [62, 83] on input "SĐT Người Nhận" at bounding box center [50, 80] width 46 height 9
click at [62, 82] on input "7197" at bounding box center [50, 80] width 46 height 9
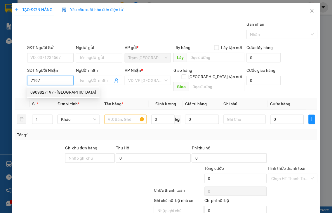
click at [62, 93] on div "0909827197 - BÉ SÁU" at bounding box center [63, 92] width 66 height 6
type input "0909827197"
type input "BÉ SÁU"
type input "40.000"
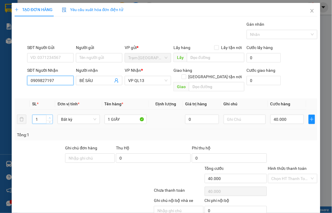
type input "0909827197"
click at [51, 115] on span "Increase Value" at bounding box center [49, 117] width 6 height 5
type input "2"
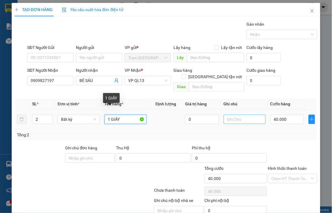
drag, startPoint x: 109, startPoint y: 112, endPoint x: 239, endPoint y: 115, distance: 129.9
click at [92, 116] on tr "2 Bất kỳ 1 GIẤY 0 40.000" at bounding box center [166, 120] width 303 height 20
type input "2 GIẤY"
type input "0"
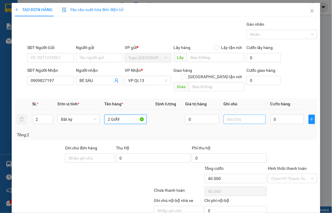
type input "0"
type input "2 GIẤY"
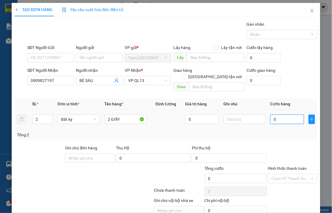
drag, startPoint x: 280, startPoint y: 114, endPoint x: 283, endPoint y: 110, distance: 4.9
click at [281, 115] on input "0" at bounding box center [287, 119] width 34 height 9
click at [284, 166] on label "Hình thức thanh toán" at bounding box center [287, 168] width 39 height 5
click at [284, 174] on input "Hình thức thanh toán" at bounding box center [290, 178] width 39 height 9
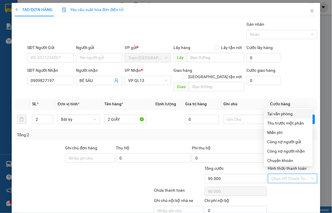
click at [284, 114] on div "Tại văn phòng" at bounding box center [288, 114] width 42 height 6
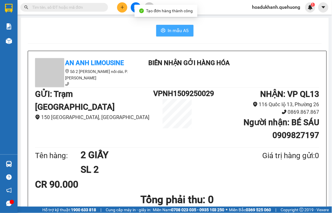
click at [173, 31] on span "In mẫu A5" at bounding box center [178, 30] width 21 height 7
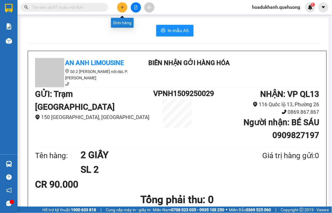
click at [123, 9] on icon "plus" at bounding box center [122, 7] width 4 height 4
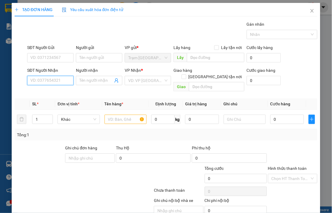
click at [62, 81] on input "SĐT Người Nhận" at bounding box center [50, 80] width 46 height 9
click at [63, 82] on input "7197" at bounding box center [50, 80] width 46 height 9
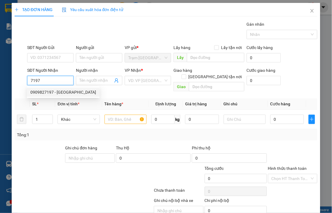
click at [58, 92] on div "0909827197 - BÉ SÁU" at bounding box center [63, 92] width 66 height 6
type input "0909827197"
type input "BÉ SÁU"
type input "90.000"
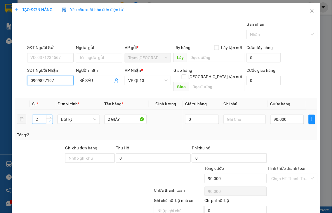
type input "0909827197"
type input "1"
click at [50, 120] on span "down" at bounding box center [50, 122] width 4 height 4
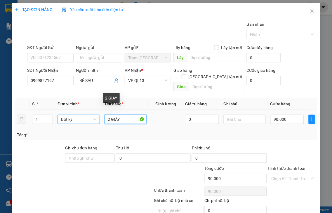
drag, startPoint x: 102, startPoint y: 113, endPoint x: 67, endPoint y: 115, distance: 34.2
click at [83, 115] on tr "1 Bất kỳ 2 GIẤY 0 90.000" at bounding box center [166, 120] width 303 height 20
type input "1 GIẤY"
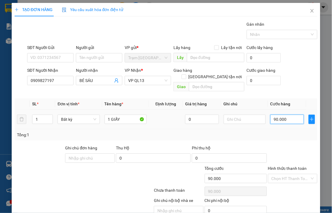
click at [290, 117] on input "90.000" at bounding box center [287, 119] width 34 height 9
type input "0"
type input "4"
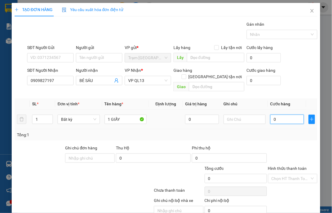
type input "4"
type input "40"
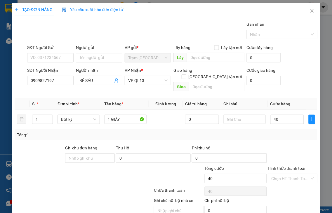
type input "40.000"
click at [285, 166] on label "Hình thức thanh toán" at bounding box center [287, 168] width 39 height 5
click at [285, 174] on input "Hình thức thanh toán" at bounding box center [290, 178] width 39 height 9
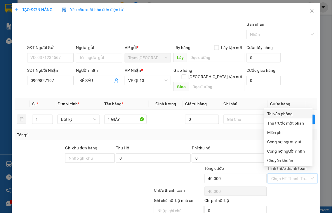
click at [290, 112] on div "Tại văn phòng" at bounding box center [288, 114] width 42 height 6
type input "0"
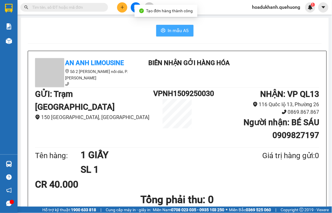
click at [163, 32] on button "In mẫu A5" at bounding box center [174, 31] width 37 height 12
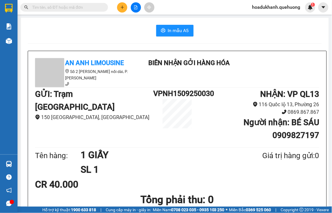
click at [120, 6] on icon "plus" at bounding box center [122, 7] width 4 height 4
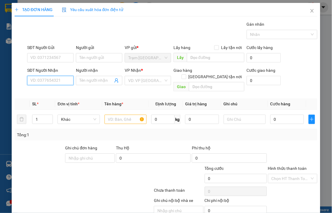
click at [64, 78] on input "SĐT Người Nhận" at bounding box center [50, 80] width 46 height 9
click at [65, 78] on input "2066" at bounding box center [50, 80] width 46 height 9
drag, startPoint x: 33, startPoint y: 81, endPoint x: 0, endPoint y: 85, distance: 33.0
click at [1, 85] on div "TẠO ĐƠN HÀNG Yêu cầu xuất hóa đơn điện tử Transit Pickup Surcharge Ids Transit …" at bounding box center [166, 106] width 332 height 213
click at [63, 79] on input "0903122066" at bounding box center [50, 80] width 46 height 9
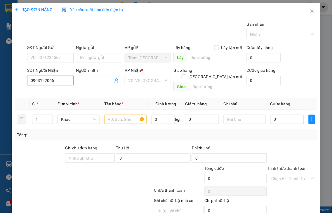
type input "0903122066"
click at [78, 82] on span at bounding box center [99, 80] width 46 height 9
type input "OANH"
click at [145, 81] on input "search" at bounding box center [145, 80] width 35 height 9
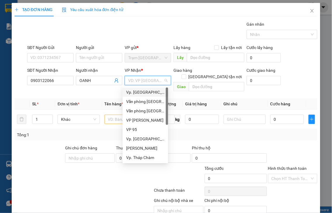
type input "Q"
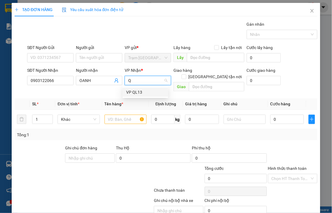
click at [136, 92] on div "VP QL13" at bounding box center [145, 92] width 39 height 6
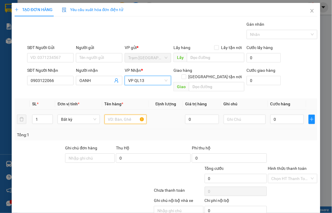
click at [112, 115] on input "text" at bounding box center [125, 119] width 42 height 9
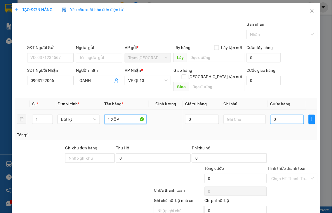
type input "1 XỐP"
click at [275, 115] on input "0" at bounding box center [287, 119] width 34 height 9
type input "5"
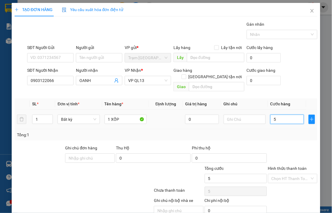
type input "50"
click at [289, 166] on label "Hình thức thanh toán" at bounding box center [287, 168] width 39 height 5
click at [289, 174] on input "Hình thức thanh toán" at bounding box center [290, 178] width 39 height 9
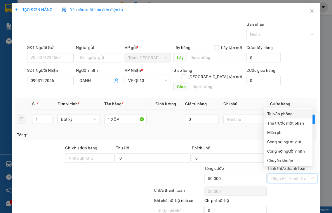
click at [285, 114] on div "Tại văn phòng" at bounding box center [288, 114] width 42 height 6
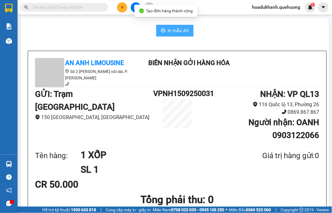
click at [168, 30] on span "In mẫu A5" at bounding box center [178, 30] width 21 height 7
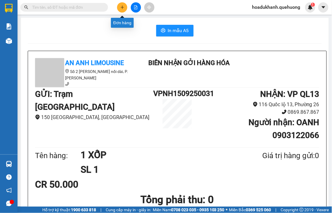
click at [123, 8] on icon "plus" at bounding box center [122, 7] width 4 height 4
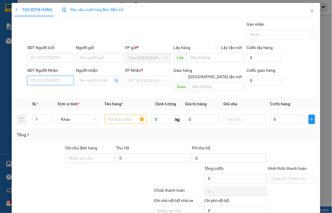
click at [62, 80] on input "SĐT Người Nhận" at bounding box center [50, 80] width 46 height 9
click at [62, 80] on input "5723" at bounding box center [50, 80] width 46 height 9
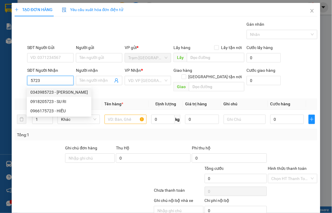
click at [62, 91] on div "0343985723 - HUYỀN" at bounding box center [58, 92] width 57 height 6
type input "0343985723"
type input "HUYỀN"
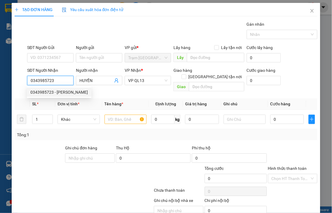
type input "30.000"
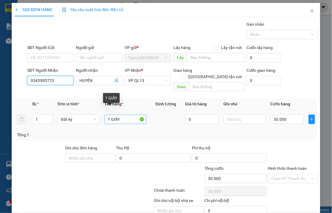
type input "0343985723"
drag, startPoint x: 109, startPoint y: 112, endPoint x: 162, endPoint y: 110, distance: 53.1
click at [162, 110] on tr "1 Bất kỳ 1 GIẤY 0 30.000" at bounding box center [166, 120] width 303 height 20
type input "1 XỐP"
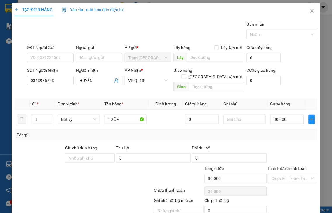
click at [295, 166] on label "Hình thức thanh toán" at bounding box center [287, 168] width 39 height 5
click at [295, 174] on input "Hình thức thanh toán" at bounding box center [290, 178] width 39 height 9
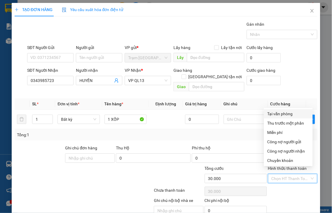
click at [288, 116] on div "Tại văn phòng" at bounding box center [288, 114] width 42 height 6
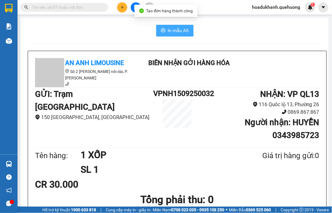
click at [172, 29] on span "In mẫu A5" at bounding box center [178, 30] width 21 height 7
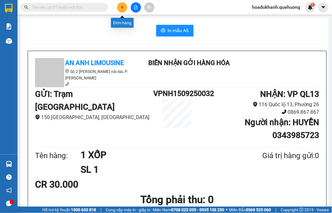
click at [121, 6] on icon "plus" at bounding box center [122, 7] width 4 height 4
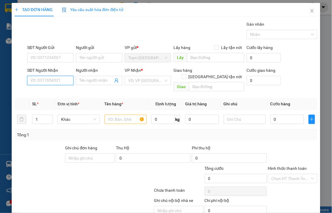
click at [55, 81] on input "SĐT Người Nhận" at bounding box center [50, 80] width 46 height 9
type input "0909767499"
click at [92, 81] on input "Người nhận" at bounding box center [96, 80] width 34 height 6
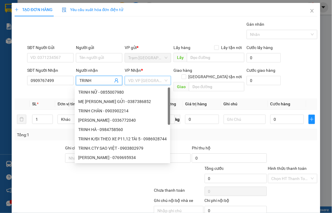
type input "TRINH"
click at [131, 78] on input "search" at bounding box center [145, 80] width 35 height 9
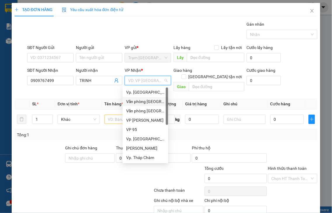
drag, startPoint x: 130, startPoint y: 101, endPoint x: 163, endPoint y: 97, distance: 32.9
click at [130, 101] on div "Văn phòng [GEOGRAPHIC_DATA]" at bounding box center [145, 101] width 39 height 6
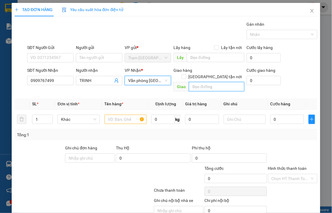
click at [193, 82] on input "text" at bounding box center [216, 86] width 55 height 9
type input "NHỜ SHIP"
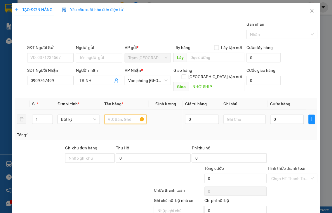
click at [123, 115] on input "text" at bounding box center [125, 119] width 42 height 9
type input "1 XỐP"
click at [279, 115] on input "0" at bounding box center [287, 119] width 34 height 9
type input "4"
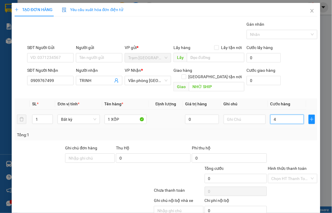
type input "4"
type input "40"
type input "40.000"
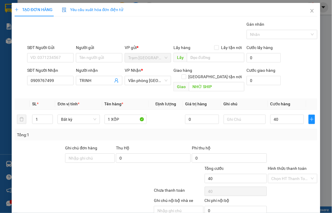
type input "40.000"
click at [289, 166] on label "Hình thức thanh toán" at bounding box center [287, 168] width 39 height 5
click at [289, 174] on input "Hình thức thanh toán" at bounding box center [290, 178] width 39 height 9
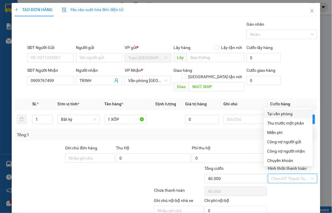
click at [283, 114] on div "Tại văn phòng" at bounding box center [288, 114] width 42 height 6
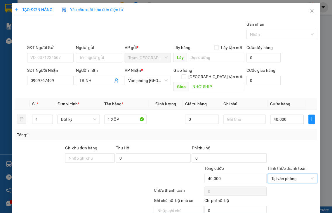
drag, startPoint x: 291, startPoint y: 200, endPoint x: 289, endPoint y: 197, distance: 3.9
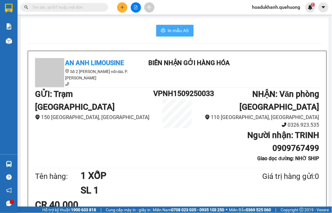
click at [172, 31] on span "In mẫu A5" at bounding box center [178, 30] width 21 height 7
click at [120, 7] on icon "plus" at bounding box center [122, 7] width 4 height 4
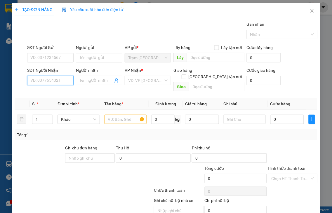
click at [63, 85] on input "SĐT Người Nhận" at bounding box center [50, 80] width 46 height 9
click at [64, 77] on input "0776" at bounding box center [50, 80] width 46 height 9
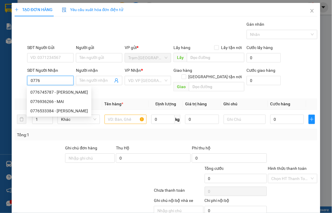
click at [64, 78] on input "0776" at bounding box center [50, 80] width 46 height 9
click at [64, 95] on div "0776745787 - THANH" at bounding box center [58, 92] width 57 height 6
type input "0776745787"
type input "THANH"
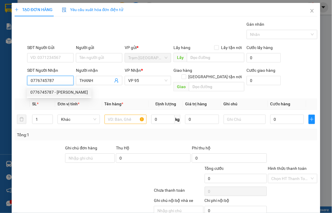
type input "80.000"
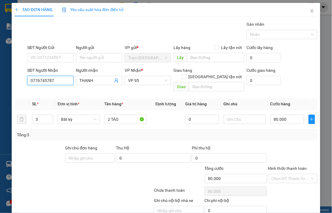
type input "0776745787"
click at [284, 166] on label "Hình thức thanh toán" at bounding box center [287, 168] width 39 height 5
click at [284, 174] on input "Hình thức thanh toán" at bounding box center [290, 178] width 39 height 9
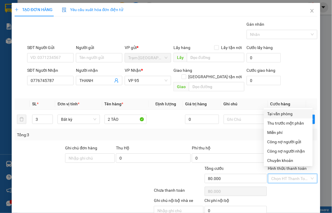
click at [275, 114] on div "Tại văn phòng" at bounding box center [288, 114] width 42 height 6
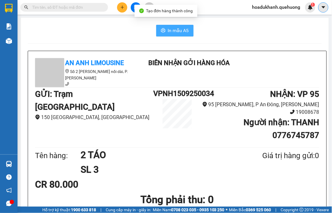
drag, startPoint x: 164, startPoint y: 30, endPoint x: 321, endPoint y: 4, distance: 159.5
click at [164, 30] on button "In mẫu A5" at bounding box center [174, 31] width 37 height 12
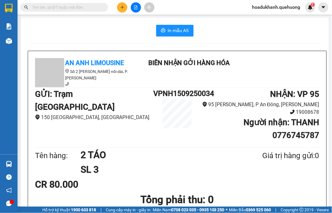
click at [123, 7] on icon "plus" at bounding box center [122, 7] width 4 height 4
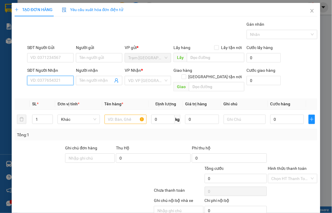
click at [62, 82] on input "SĐT Người Nhận" at bounding box center [50, 80] width 46 height 9
click at [63, 81] on input "7478" at bounding box center [50, 80] width 46 height 9
drag, startPoint x: 48, startPoint y: 81, endPoint x: 9, endPoint y: 85, distance: 38.7
click at [9, 85] on div "TẠO ĐƠN HÀNG Yêu cầu xuất hóa đơn điện tử Transit Pickup Surcharge Ids Transit …" at bounding box center [166, 106] width 332 height 213
click at [63, 77] on input "0819227478" at bounding box center [50, 80] width 46 height 9
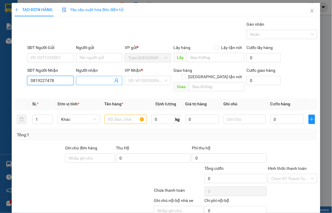
type input "0819227478"
click at [86, 83] on input "Người nhận" at bounding box center [96, 80] width 34 height 6
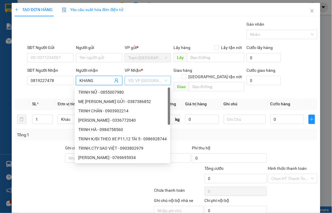
type input "KHANG"
click at [135, 79] on input "search" at bounding box center [145, 80] width 35 height 9
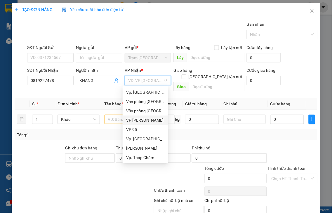
type input "Q"
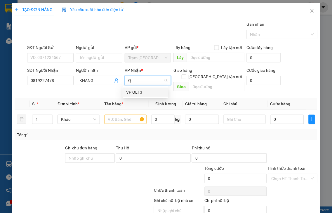
click at [134, 94] on div "VP QL13" at bounding box center [145, 92] width 39 height 6
click at [119, 116] on input "text" at bounding box center [125, 119] width 42 height 9
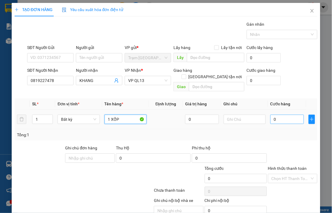
type input "1 XỐP"
click at [279, 115] on input "0" at bounding box center [287, 119] width 34 height 9
type input "5"
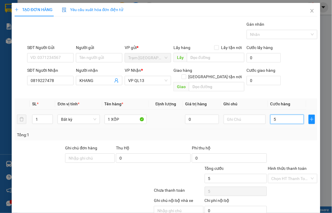
type input "50"
type input "50.000"
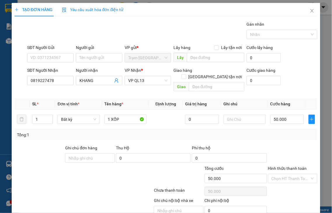
click at [286, 165] on div "Hình thức thanh toán" at bounding box center [293, 169] width 50 height 9
click at [288, 166] on label "Hình thức thanh toán" at bounding box center [287, 168] width 39 height 5
click at [288, 174] on input "Hình thức thanh toán" at bounding box center [290, 178] width 39 height 9
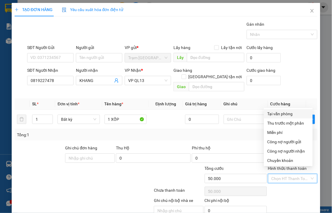
click at [278, 112] on div "Tại văn phòng" at bounding box center [288, 114] width 42 height 6
type input "0"
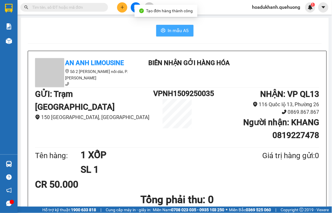
click at [181, 29] on span "In mẫu A5" at bounding box center [178, 30] width 21 height 7
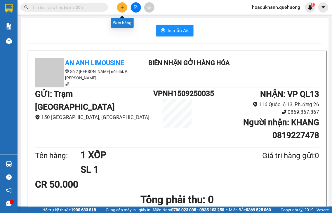
click at [123, 9] on button at bounding box center [122, 7] width 10 height 10
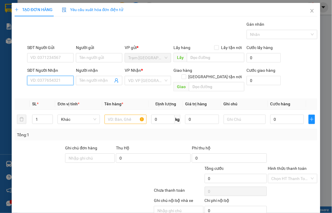
click at [56, 81] on input "SĐT Người Nhận" at bounding box center [50, 80] width 46 height 9
click at [56, 81] on input "2871" at bounding box center [50, 80] width 46 height 9
click at [52, 91] on div "0933272871 - THU" at bounding box center [49, 92] width 39 height 6
type input "0933272871"
type input "THU"
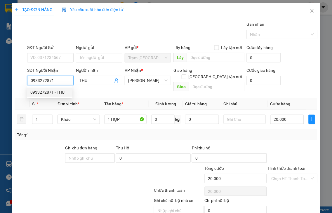
type input "20.000"
click at [142, 80] on span "[PERSON_NAME]" at bounding box center [147, 80] width 39 height 9
type input "0933272871"
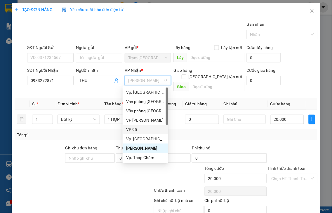
click at [132, 130] on div "VP 95" at bounding box center [145, 129] width 39 height 6
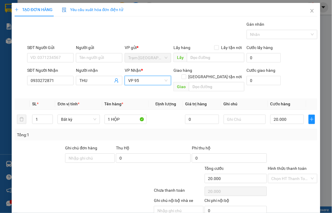
click at [289, 166] on label "Hình thức thanh toán" at bounding box center [287, 168] width 39 height 5
click at [289, 174] on input "Hình thức thanh toán" at bounding box center [290, 178] width 39 height 9
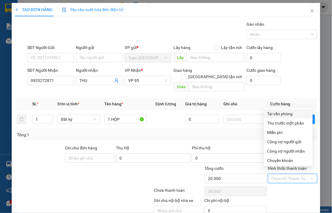
click at [279, 116] on div "Tại văn phòng" at bounding box center [288, 114] width 42 height 6
type input "0"
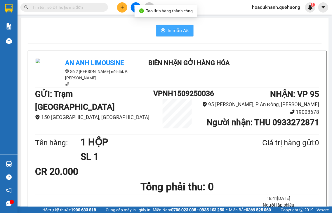
click at [171, 28] on span "In mẫu A5" at bounding box center [178, 30] width 21 height 7
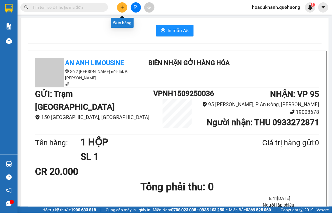
click at [120, 8] on icon "plus" at bounding box center [122, 7] width 4 height 4
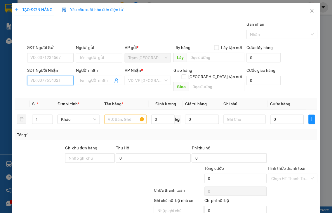
click at [57, 82] on input "SĐT Người Nhận" at bounding box center [50, 80] width 46 height 9
click at [57, 82] on input "4234" at bounding box center [50, 80] width 46 height 9
click at [53, 82] on input "4234" at bounding box center [50, 80] width 46 height 9
click at [50, 92] on div "0799094234 - [PERSON_NAME]" at bounding box center [58, 92] width 57 height 6
type input "0799094234"
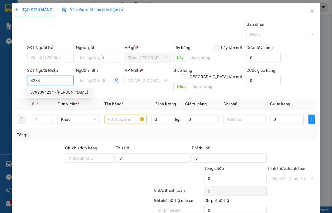
type input "HƯNG THỊNH PHÁT"
type input "30.000"
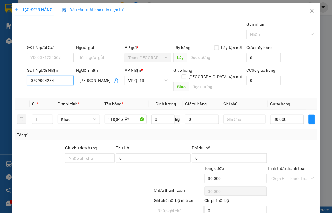
type input "0799094234"
click at [283, 166] on label "Hình thức thanh toán" at bounding box center [287, 168] width 39 height 5
click at [283, 174] on input "Hình thức thanh toán" at bounding box center [290, 178] width 39 height 9
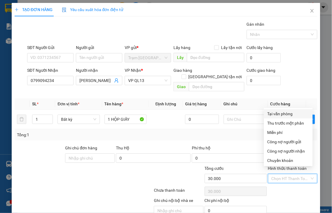
click at [276, 113] on div "Tại văn phòng" at bounding box center [288, 114] width 42 height 6
type input "0"
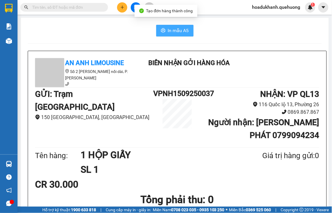
click at [171, 31] on span "In mẫu A5" at bounding box center [178, 30] width 21 height 7
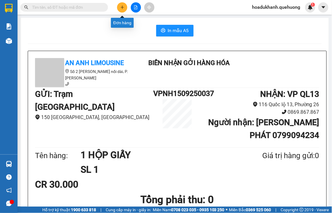
click at [120, 8] on icon "plus" at bounding box center [122, 7] width 4 height 4
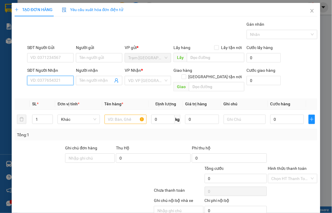
click at [57, 81] on input "SĐT Người Nhận" at bounding box center [50, 80] width 46 height 9
click at [56, 81] on input "8865" at bounding box center [50, 80] width 46 height 9
click at [56, 82] on input "8865" at bounding box center [50, 80] width 46 height 9
click at [56, 94] on div "0988098865 - SỸ" at bounding box center [49, 92] width 39 height 6
type input "0988098865"
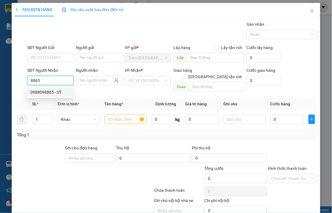
type input "SỸ"
type input "ADV"
type input "110.000"
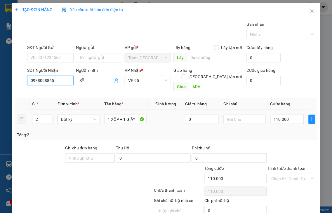
type input "0988098865"
click at [48, 120] on span "down" at bounding box center [50, 122] width 4 height 4
type input "1"
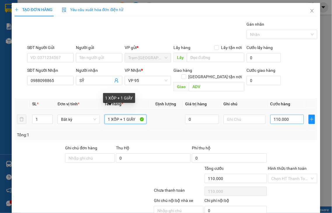
drag, startPoint x: 121, startPoint y: 111, endPoint x: 287, endPoint y: 113, distance: 165.7
click at [159, 110] on tr "1 Bất kỳ 1 XỐP + 1 GIẤY 0 110.000" at bounding box center [166, 120] width 303 height 20
type input "1 XỐP"
type input "0"
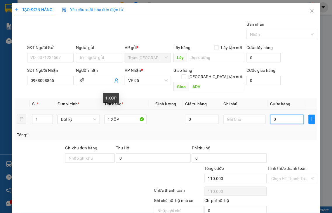
type input "0"
click at [287, 115] on input "0" at bounding box center [287, 119] width 34 height 9
type input "6"
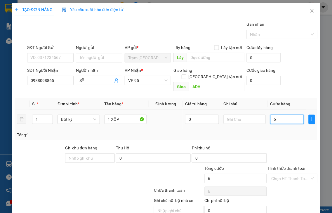
type input "60"
type input "60.000"
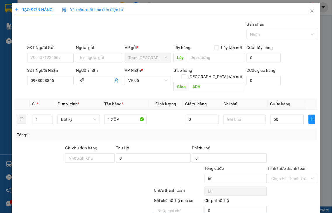
type input "60.000"
click at [296, 166] on label "Hình thức thanh toán" at bounding box center [287, 168] width 39 height 5
click at [296, 174] on input "Hình thức thanh toán" at bounding box center [290, 178] width 39 height 9
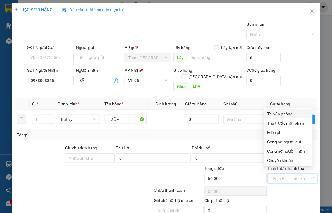
click at [284, 113] on div "Tại văn phòng" at bounding box center [288, 114] width 42 height 6
type input "0"
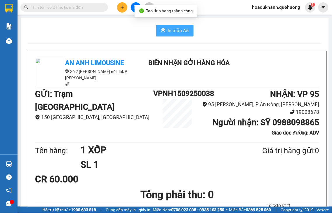
click at [181, 31] on span "In mẫu A5" at bounding box center [178, 30] width 21 height 7
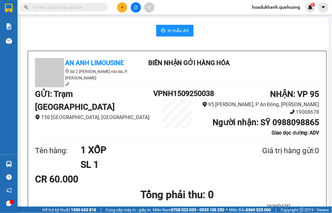
click at [122, 8] on icon "plus" at bounding box center [122, 7] width 0 height 3
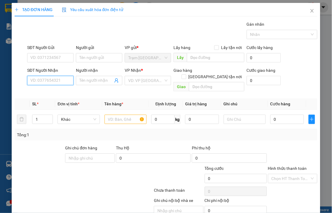
click at [63, 81] on input "SĐT Người Nhận" at bounding box center [50, 80] width 46 height 9
click at [82, 78] on input "Người nhận" at bounding box center [96, 80] width 34 height 6
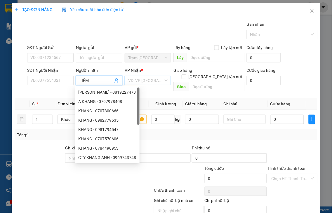
type input "LIÊM"
click at [153, 81] on input "search" at bounding box center [145, 80] width 35 height 9
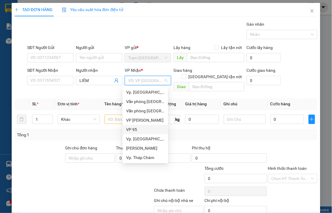
drag, startPoint x: 135, startPoint y: 129, endPoint x: 121, endPoint y: 126, distance: 13.7
click at [135, 129] on div "VP 95" at bounding box center [145, 129] width 39 height 6
click at [120, 115] on input "text" at bounding box center [125, 119] width 42 height 9
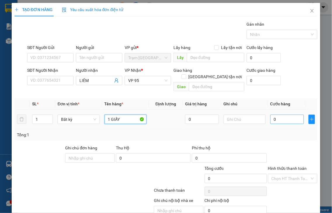
type input "1 GIẤY"
click at [276, 115] on input "0" at bounding box center [287, 119] width 34 height 9
type input "3"
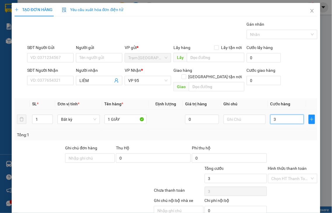
type input "30"
click at [288, 166] on label "Hình thức thanh toán" at bounding box center [287, 168] width 39 height 5
click at [288, 174] on input "Hình thức thanh toán" at bounding box center [290, 178] width 39 height 9
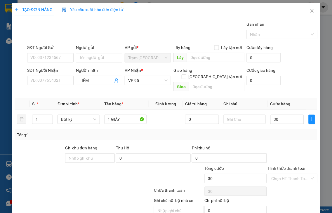
type input "30.000"
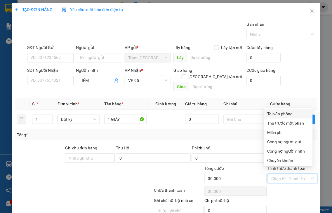
click at [275, 115] on div "Tại văn phòng" at bounding box center [288, 114] width 42 height 6
type input "0"
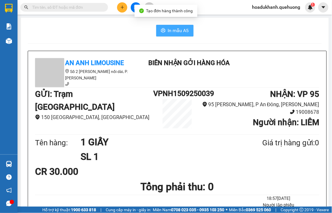
click at [181, 34] on button "In mẫu A5" at bounding box center [174, 31] width 37 height 12
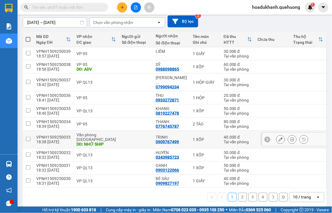
scroll to position [60, 0]
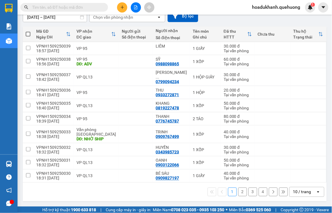
click at [238, 191] on button "2" at bounding box center [242, 192] width 9 height 9
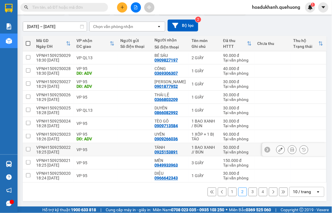
click at [290, 149] on icon at bounding box center [292, 150] width 4 height 4
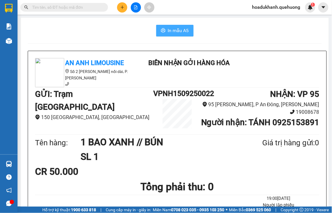
click at [173, 29] on span "In mẫu A5" at bounding box center [178, 30] width 21 height 7
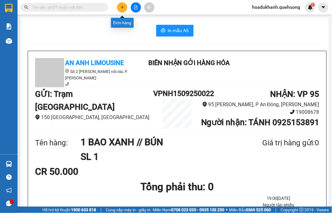
click at [120, 7] on icon "plus" at bounding box center [122, 7] width 4 height 4
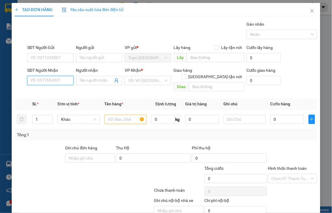
click at [59, 83] on input "SĐT Người Nhận" at bounding box center [50, 80] width 46 height 9
click at [62, 92] on div "0797371710 - [PERSON_NAME]" at bounding box center [58, 92] width 57 height 6
type input "0797371710"
type input "VÂN"
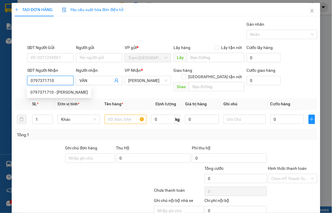
type input "50.000"
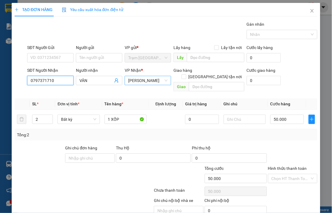
click at [143, 80] on span "[PERSON_NAME]" at bounding box center [147, 80] width 39 height 9
type input "0797371710"
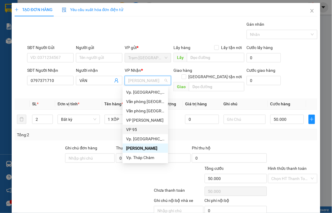
click at [134, 130] on div "VP 95" at bounding box center [145, 129] width 39 height 6
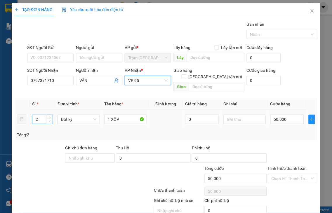
click at [48, 120] on span "down" at bounding box center [50, 122] width 4 height 4
type input "1"
click at [290, 115] on input "50.000" at bounding box center [287, 119] width 34 height 9
click at [290, 166] on label "Hình thức thanh toán" at bounding box center [287, 168] width 39 height 5
click at [290, 174] on input "Hình thức thanh toán" at bounding box center [290, 178] width 39 height 9
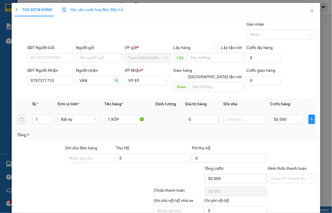
type input "0"
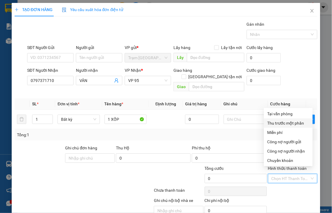
click at [242, 132] on div "Tổng: 1" at bounding box center [166, 134] width 303 height 11
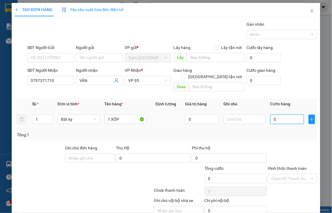
click at [278, 115] on input "0" at bounding box center [287, 119] width 34 height 9
type input "5"
type input "50"
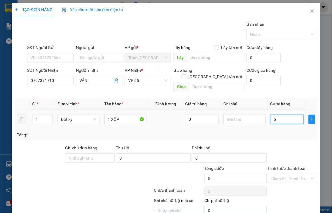
type input "50"
click at [281, 166] on label "Hình thức thanh toán" at bounding box center [287, 168] width 39 height 5
click at [281, 174] on input "Hình thức thanh toán" at bounding box center [290, 178] width 39 height 9
type input "50.000"
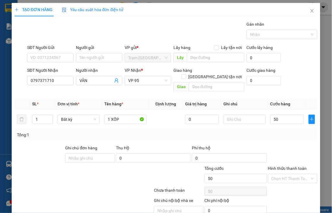
type input "50.000"
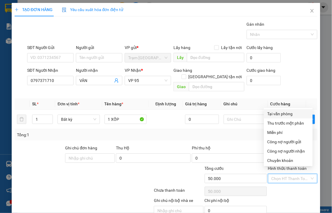
drag, startPoint x: 283, startPoint y: 117, endPoint x: 292, endPoint y: 90, distance: 28.0
click at [283, 116] on div "Tại văn phòng" at bounding box center [288, 113] width 49 height 9
type input "0"
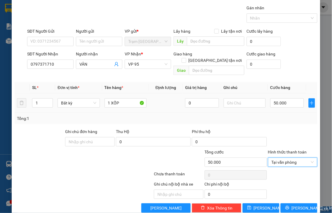
scroll to position [21, 0]
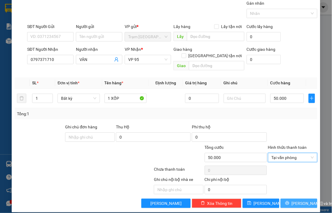
click at [297, 200] on span "[PERSON_NAME] và In" at bounding box center [311, 203] width 41 height 6
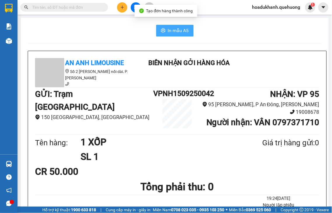
click at [186, 33] on button "In mẫu A5" at bounding box center [174, 31] width 37 height 12
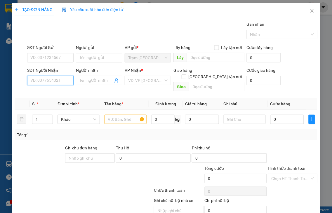
click at [54, 80] on input "SĐT Người Nhận" at bounding box center [50, 80] width 46 height 9
click at [54, 80] on input "7073" at bounding box center [50, 80] width 46 height 9
click at [57, 94] on div "0911217073 - HOÀI" at bounding box center [49, 92] width 39 height 6
type input "0911217073"
type input "HOÀI"
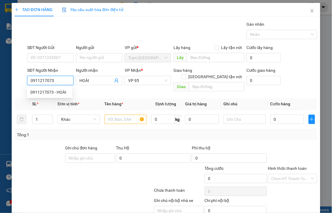
type input "40.000"
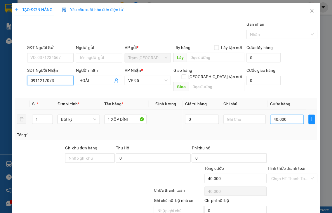
type input "0911217073"
drag, startPoint x: 295, startPoint y: 115, endPoint x: 290, endPoint y: 109, distance: 7.9
click at [294, 115] on input "40.000" at bounding box center [287, 119] width 34 height 9
type input "5"
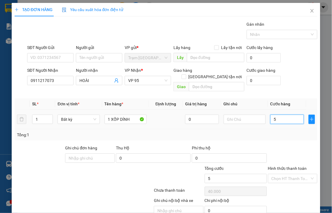
type input "5"
type input "50"
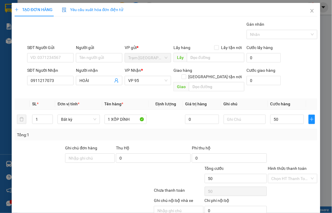
type input "50.000"
click at [287, 166] on label "Hình thức thanh toán" at bounding box center [287, 168] width 39 height 5
click at [287, 174] on input "Hình thức thanh toán" at bounding box center [290, 178] width 39 height 9
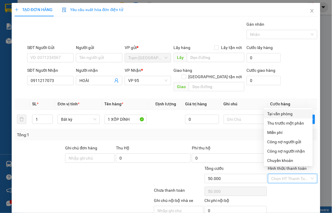
click at [280, 115] on div "Tại văn phòng" at bounding box center [288, 114] width 42 height 6
type input "0"
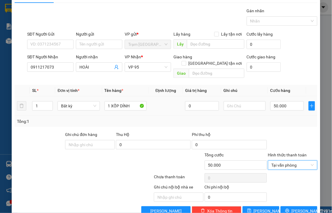
scroll to position [21, 0]
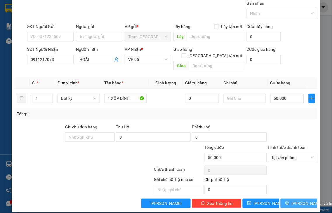
click at [296, 200] on span "[PERSON_NAME] và In" at bounding box center [311, 203] width 41 height 6
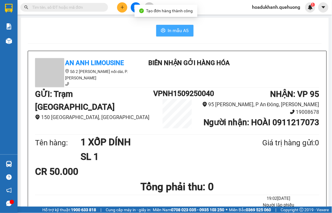
click at [176, 30] on span "In mẫu A5" at bounding box center [178, 30] width 21 height 7
click at [174, 32] on span "In mẫu A5" at bounding box center [178, 30] width 21 height 7
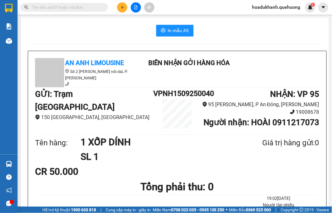
click at [122, 6] on icon "plus" at bounding box center [122, 7] width 0 height 3
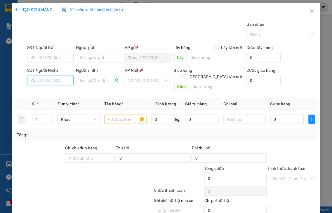
click at [67, 81] on input "SĐT Người Nhận" at bounding box center [50, 80] width 46 height 9
click at [63, 78] on input "3836" at bounding box center [50, 80] width 46 height 9
click at [60, 95] on div "0936293836 - TRANG" at bounding box center [50, 92] width 40 height 6
type input "0936293836"
type input "TRANG"
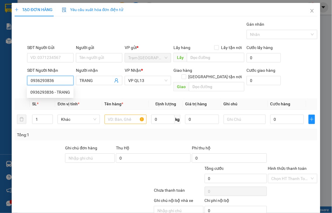
type input "40.000"
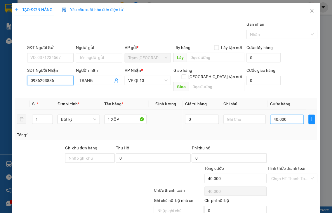
type input "0936293836"
click at [294, 115] on input "40.000" at bounding box center [287, 119] width 34 height 9
type input "3"
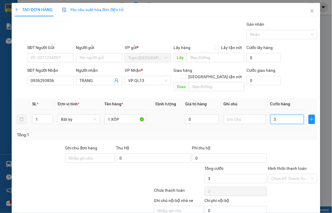
type input "30"
click at [292, 166] on label "Hình thức thanh toán" at bounding box center [287, 168] width 39 height 5
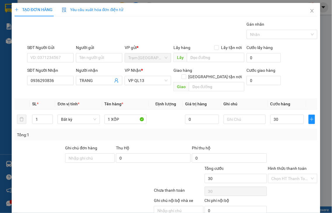
click at [292, 174] on input "Hình thức thanh toán" at bounding box center [290, 178] width 39 height 9
type input "30.000"
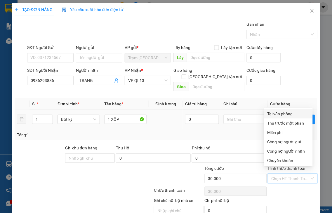
drag, startPoint x: 278, startPoint y: 114, endPoint x: 281, endPoint y: 109, distance: 5.7
click at [279, 112] on div "Tại văn phòng" at bounding box center [288, 114] width 42 height 6
type input "0"
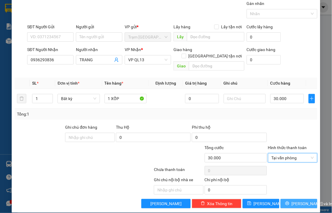
scroll to position [21, 0]
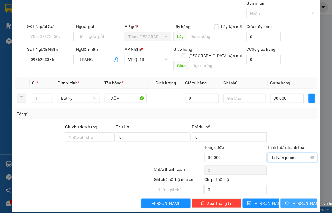
click at [285, 201] on icon "printer" at bounding box center [287, 203] width 4 height 4
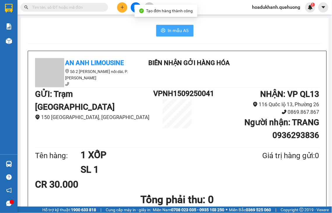
click at [179, 32] on span "In mẫu A5" at bounding box center [178, 30] width 21 height 7
